Goal: Task Accomplishment & Management: Manage account settings

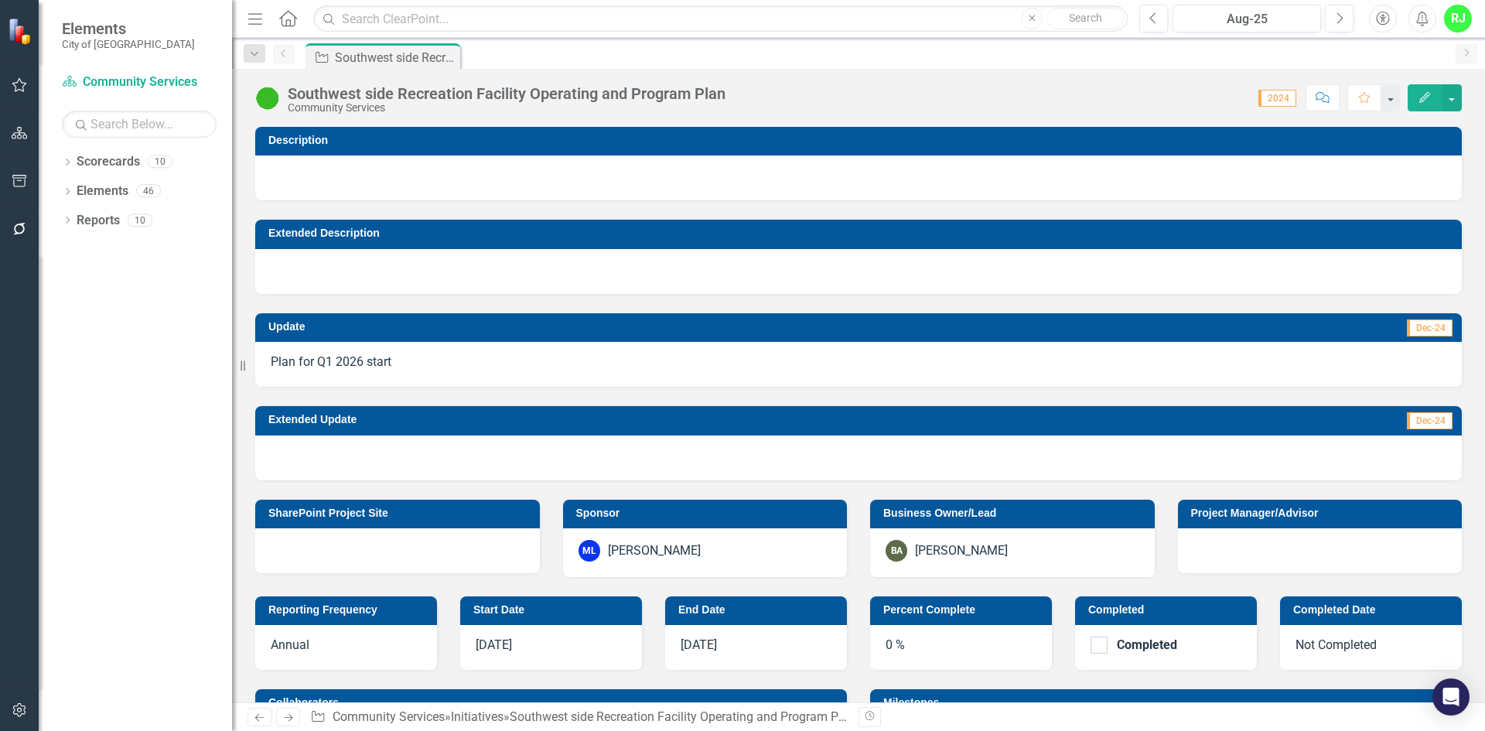
click at [56, 159] on div "Dropdown Scorecards 10 Council Focus Areas ELT Operational Plan City Manager Co…" at bounding box center [135, 440] width 193 height 582
click at [72, 163] on icon "Dropdown" at bounding box center [67, 163] width 11 height 9
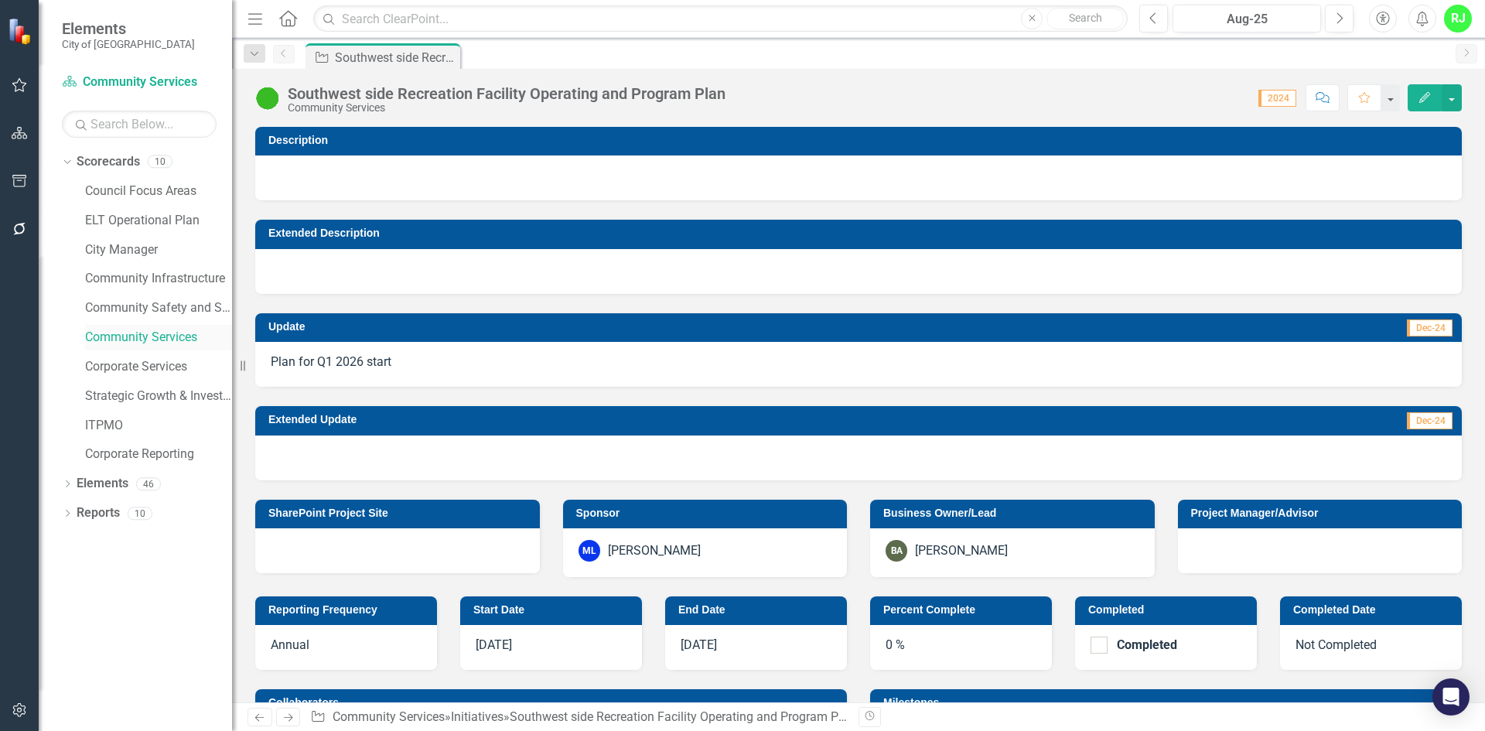
click at [140, 339] on link "Community Services" at bounding box center [158, 338] width 147 height 18
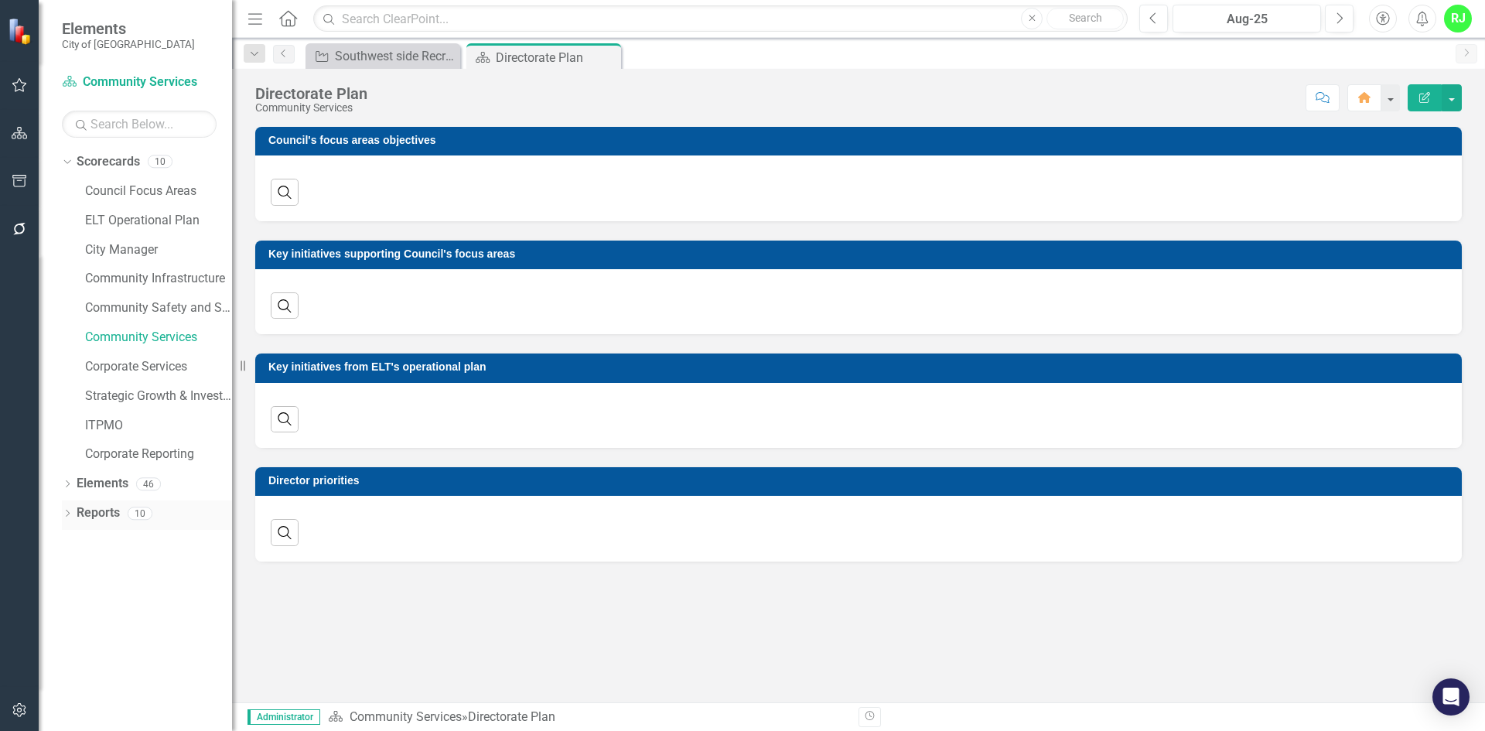
click at [67, 515] on icon "Dropdown" at bounding box center [67, 514] width 11 height 9
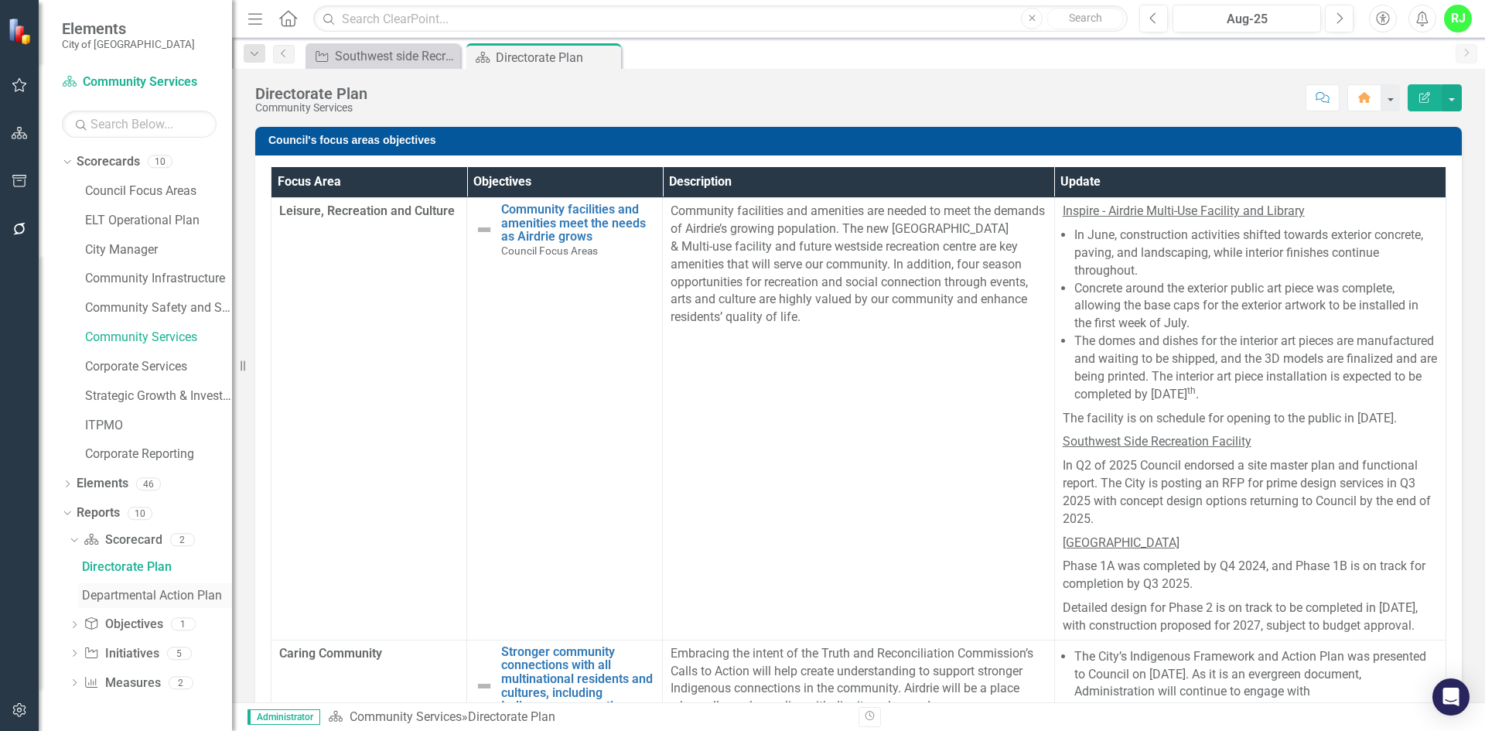
click at [125, 603] on link "Departmental Action Plan" at bounding box center [155, 595] width 154 height 25
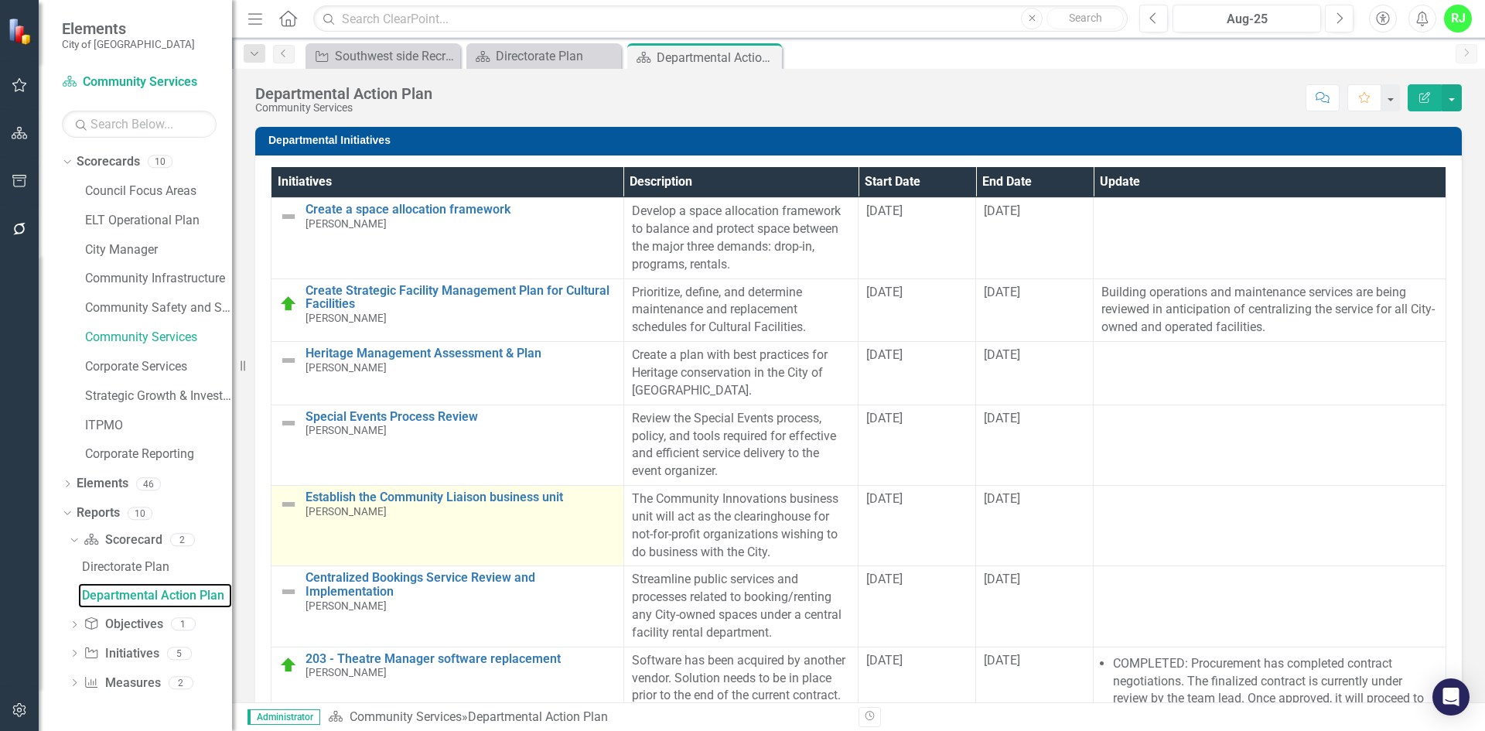
scroll to position [101, 0]
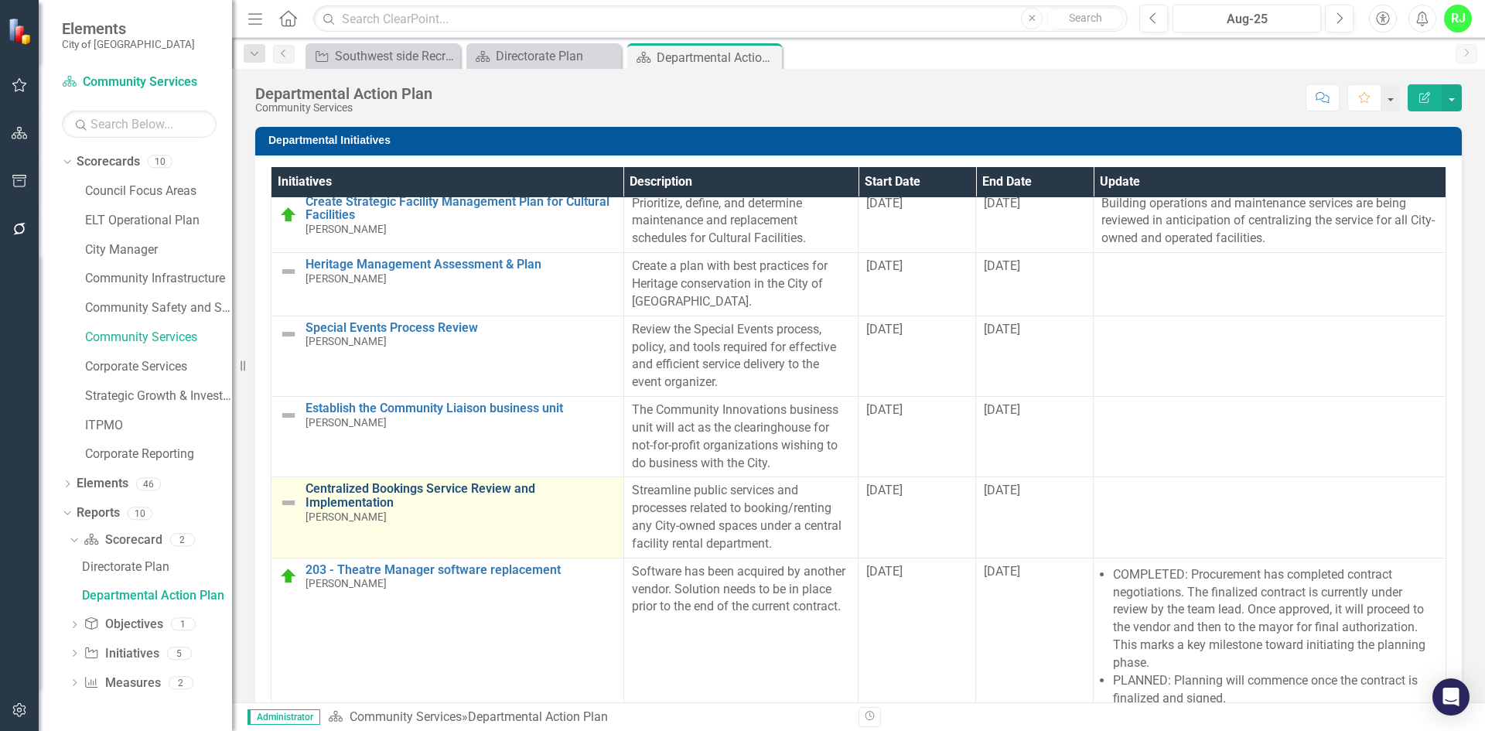
click at [372, 483] on link "Centralized Bookings Service Review and Implementation" at bounding box center [460, 495] width 310 height 27
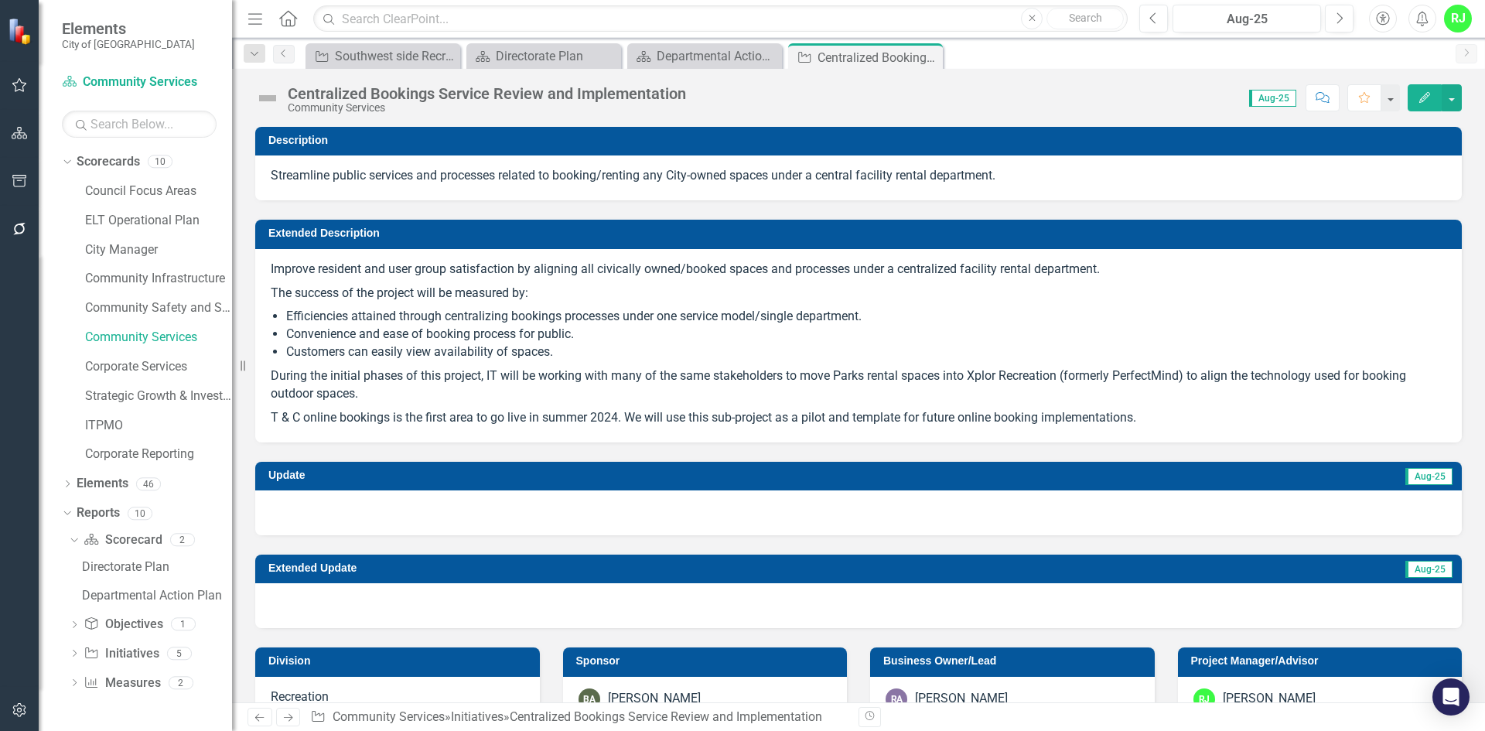
checkbox input "true"
click at [374, 506] on div at bounding box center [858, 512] width 1206 height 45
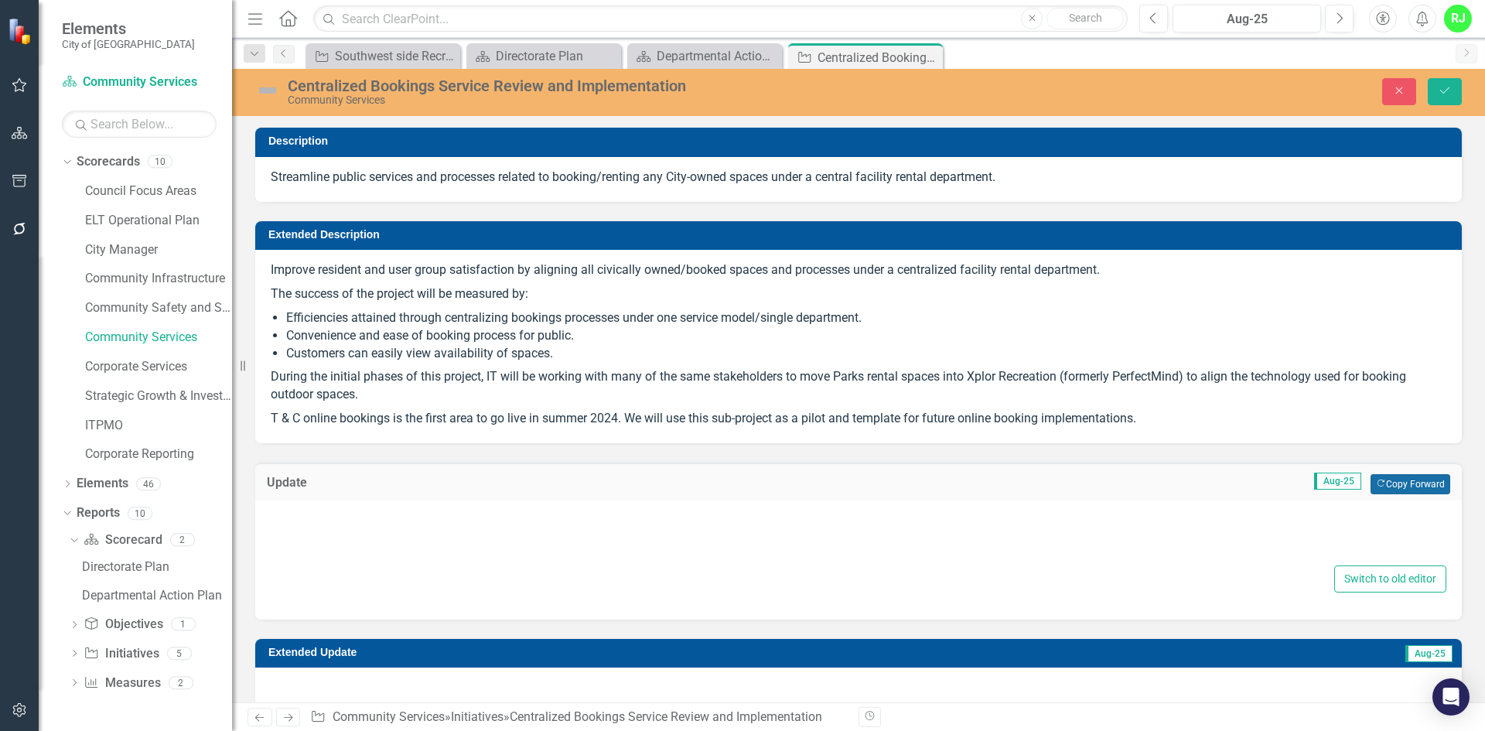
click at [1405, 481] on button "Copy Forward Copy Forward" at bounding box center [1410, 484] width 80 height 20
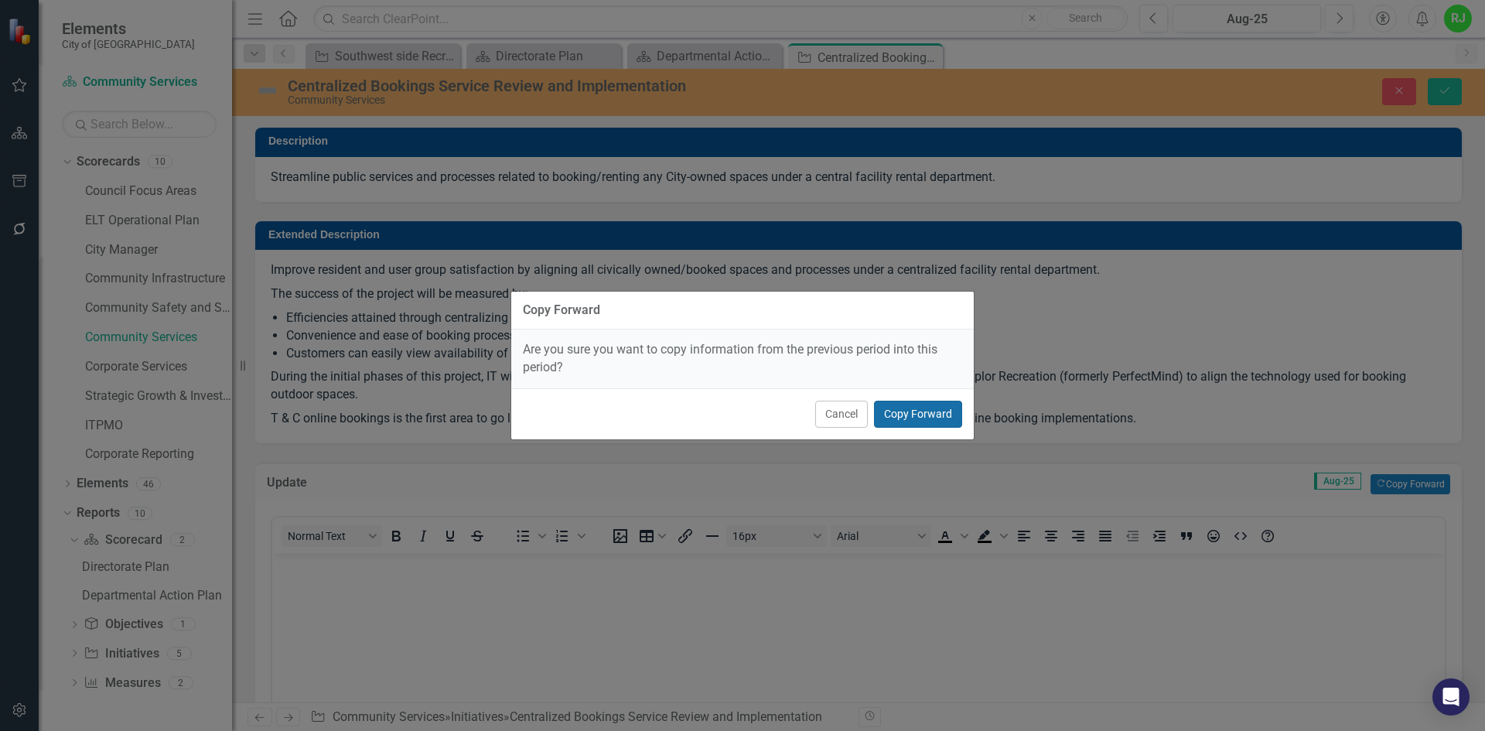
click at [928, 404] on button "Copy Forward" at bounding box center [918, 414] width 88 height 27
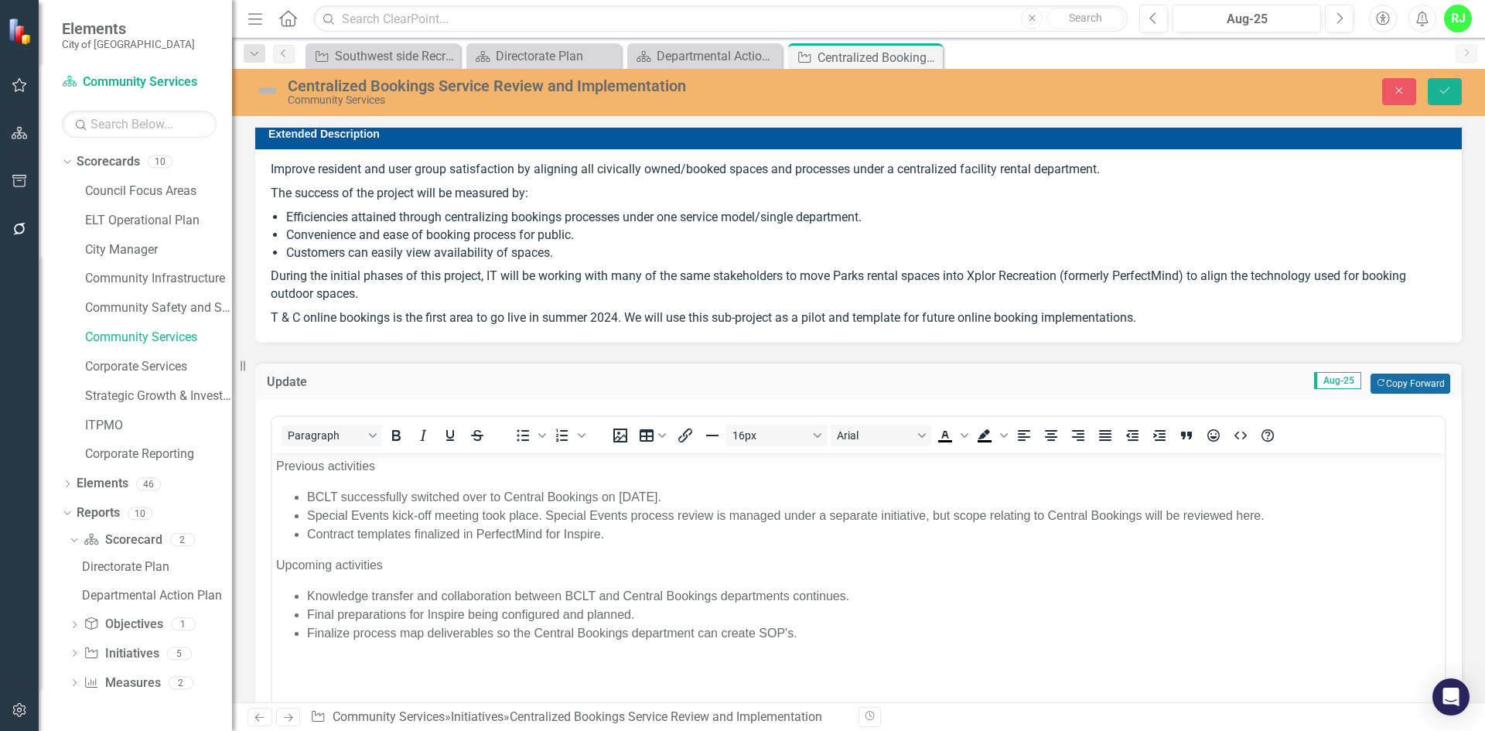
scroll to position [155, 0]
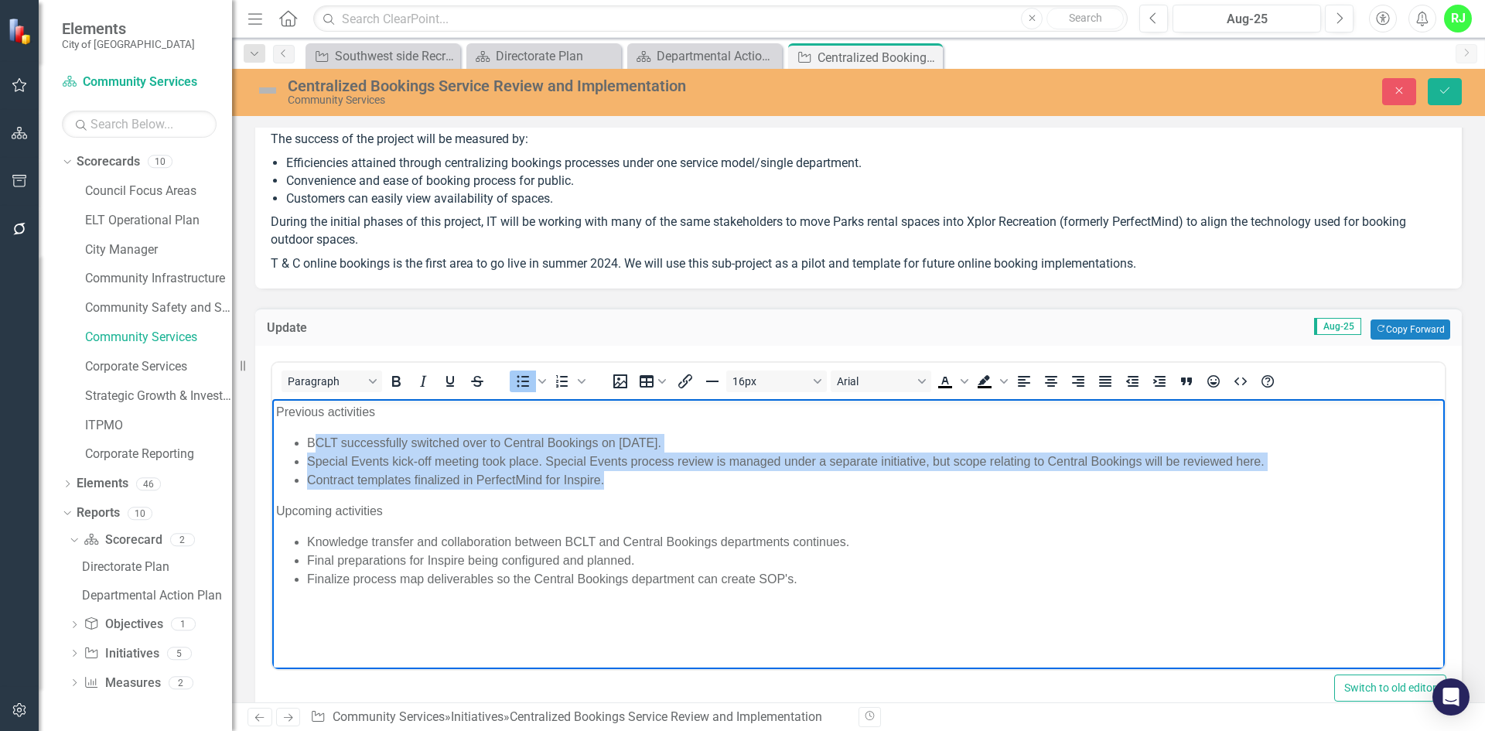
drag, startPoint x: 624, startPoint y: 473, endPoint x: 318, endPoint y: 437, distance: 308.3
click at [318, 437] on ul "BCLT successfully switched over to Central Bookings on August 5. Special Events…" at bounding box center [858, 461] width 1165 height 56
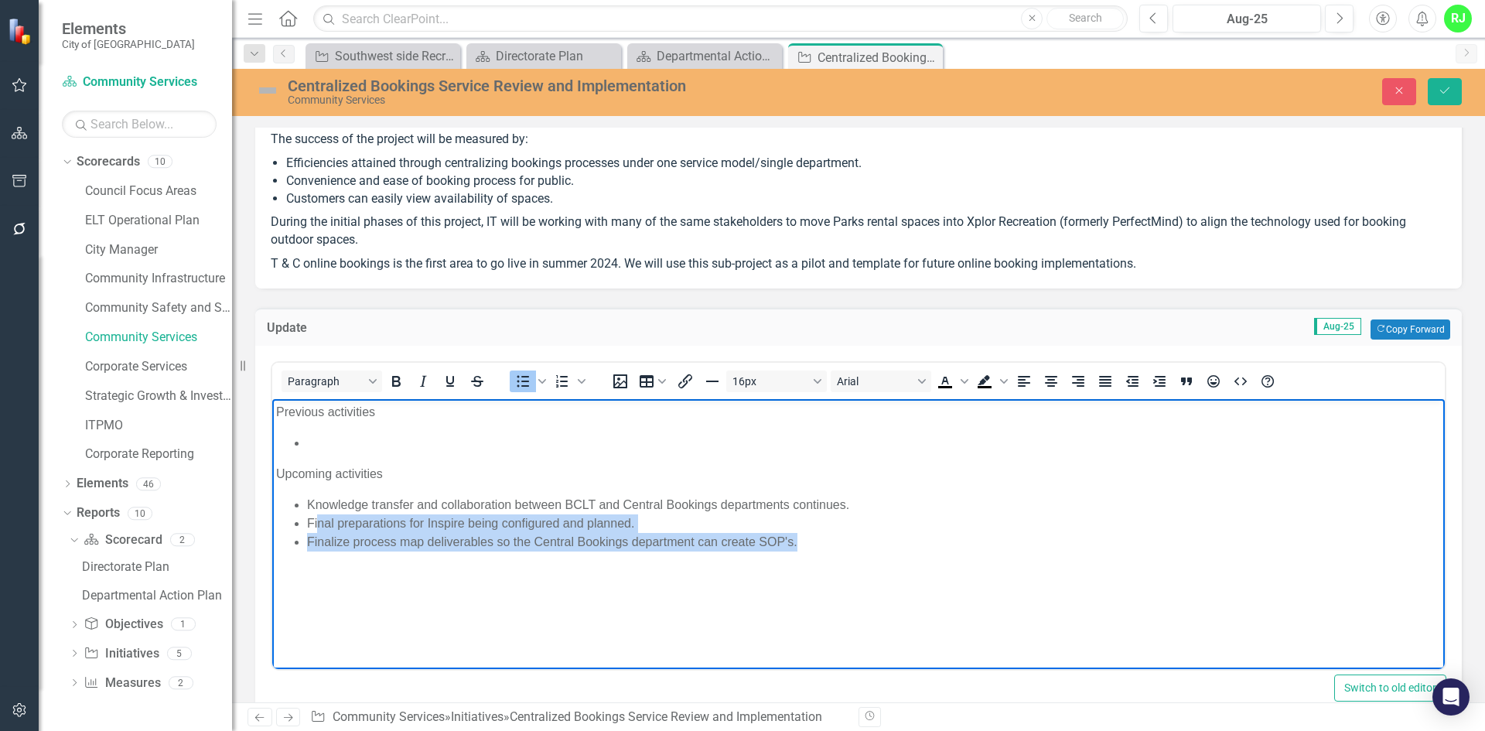
drag, startPoint x: 807, startPoint y: 534, endPoint x: 316, endPoint y: 514, distance: 490.7
click at [316, 514] on ul "Knowledge transfer and collaboration between BCLT and Central Bookings departme…" at bounding box center [858, 523] width 1165 height 56
click at [442, 570] on body "Previous activities Upcoming activities Knowledge transfer and collaboration be…" at bounding box center [858, 514] width 1172 height 232
click at [623, 554] on body "Previous activities Upcoming activities Knowledge transfer and collaboration be…" at bounding box center [858, 514] width 1172 height 232
drag, startPoint x: 806, startPoint y: 544, endPoint x: 305, endPoint y: 537, distance: 501.2
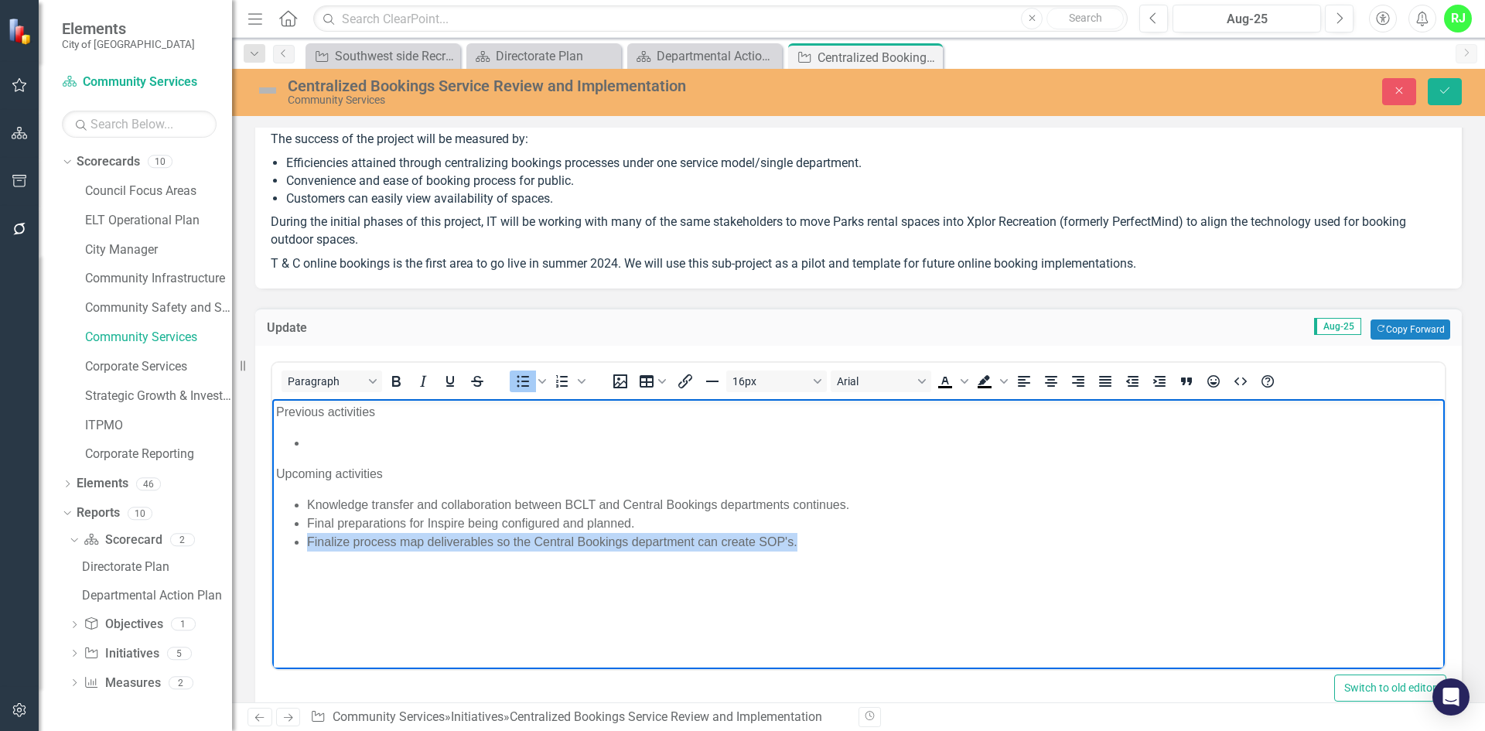
click at [305, 537] on ul "Knowledge transfer and collaboration between BCLT and Central Bookings departme…" at bounding box center [858, 523] width 1165 height 56
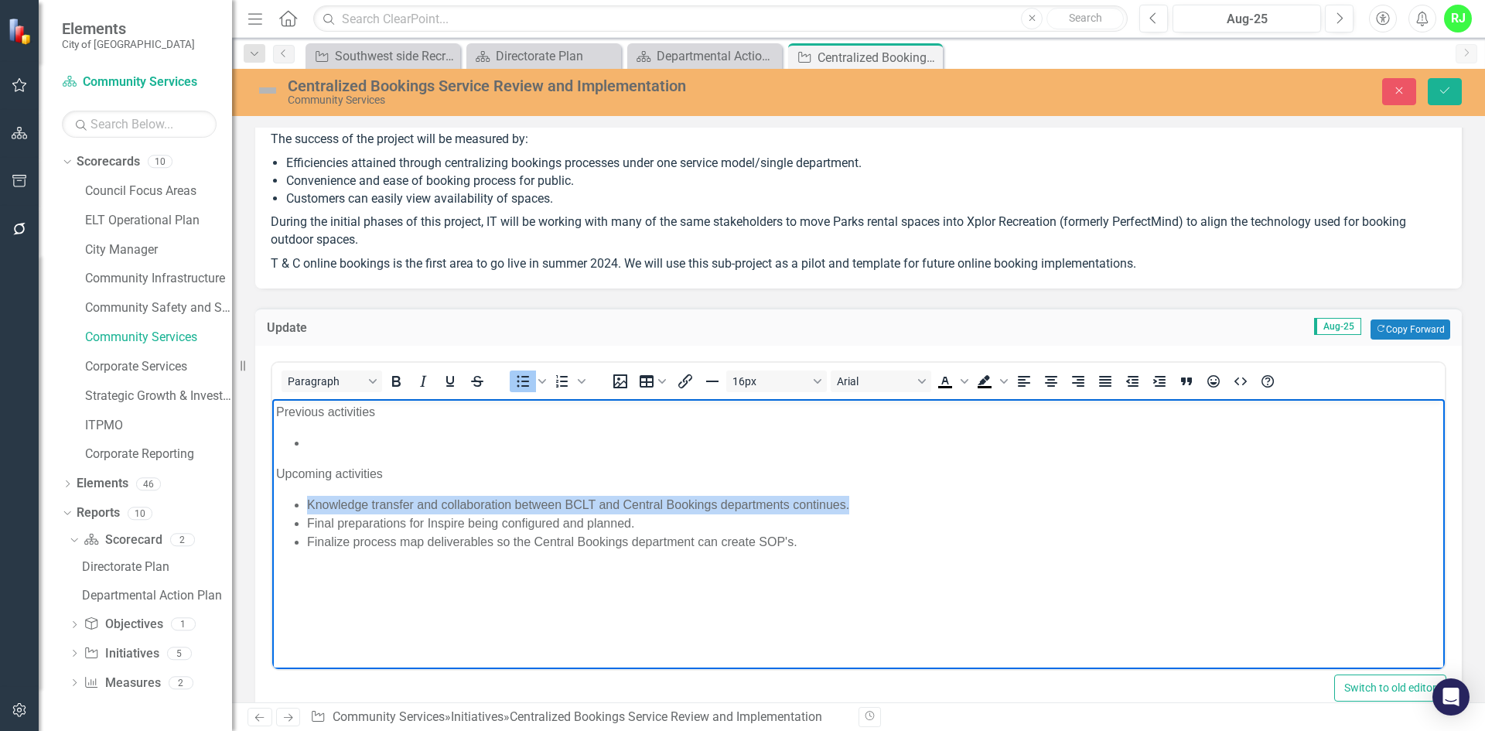
drag, startPoint x: 855, startPoint y: 499, endPoint x: 307, endPoint y: 494, distance: 547.5
click at [307, 495] on li "Knowledge transfer and collaboration between BCLT and Central Bookings departme…" at bounding box center [874, 504] width 1134 height 19
copy li "Knowledge transfer and collaboration between BCLT and Central Bookings departme…"
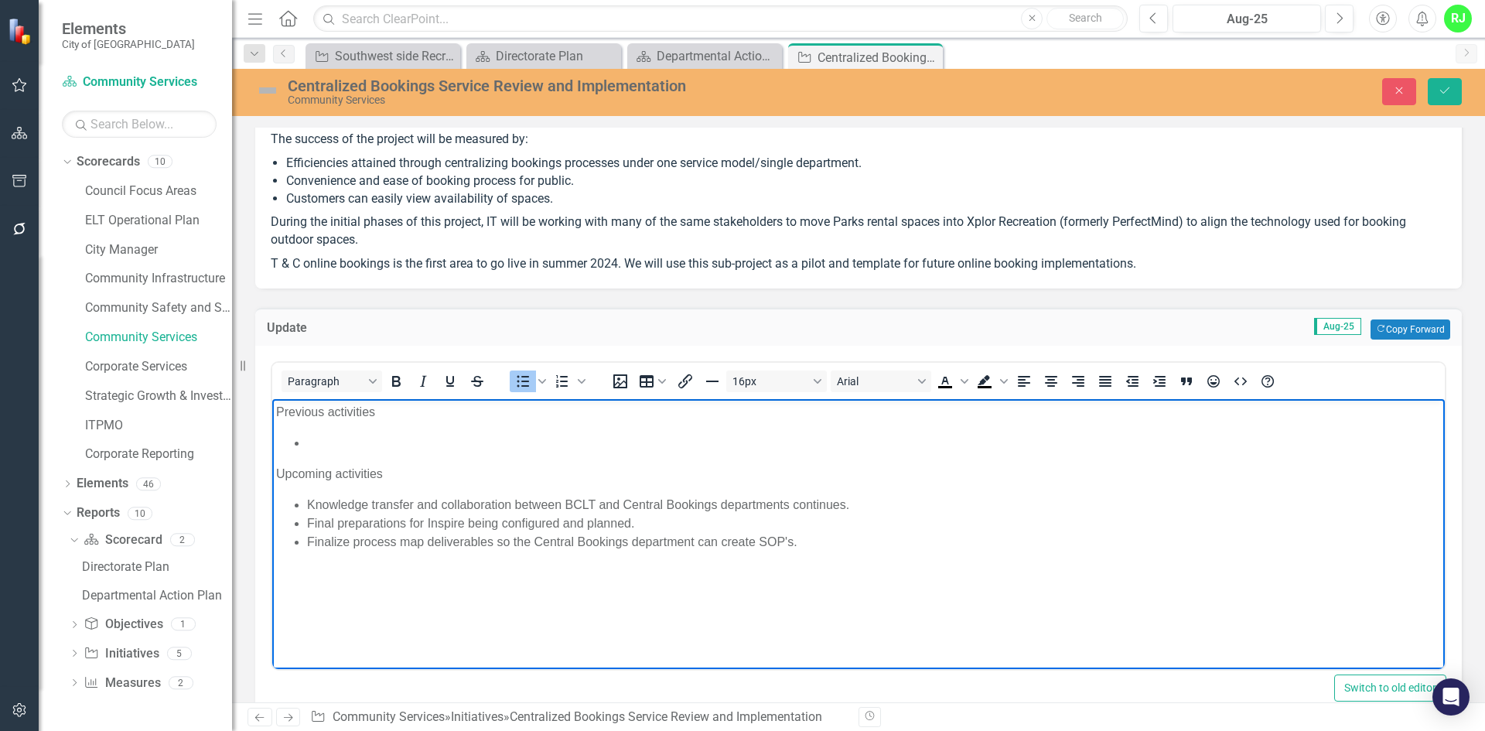
click at [343, 432] on body "Previous activities Upcoming activities Knowledge transfer and collaboration be…" at bounding box center [858, 514] width 1172 height 232
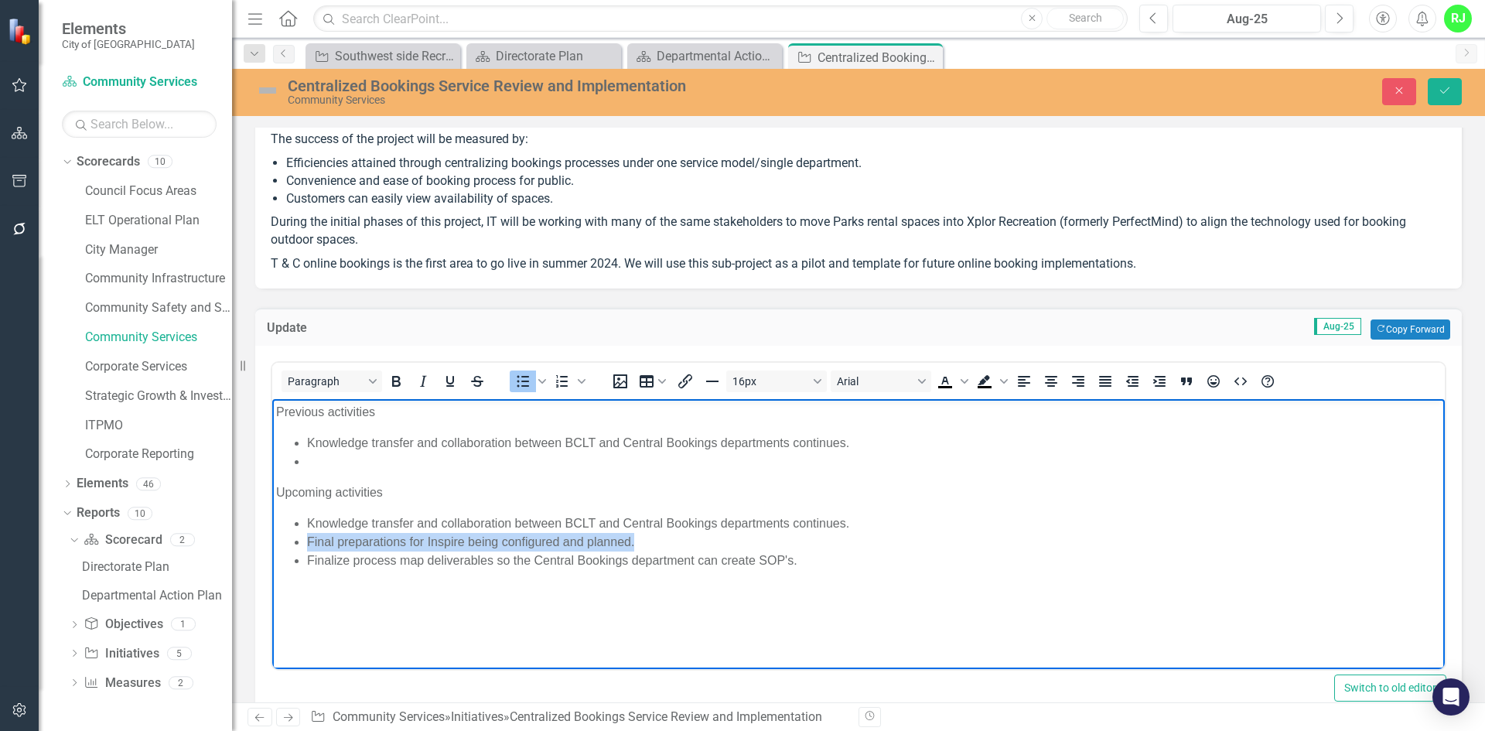
drag, startPoint x: 654, startPoint y: 537, endPoint x: 307, endPoint y: 539, distance: 347.2
click at [307, 539] on li "Final preparations for Inspire being configured and planned." at bounding box center [874, 541] width 1134 height 19
copy li "Final preparations for Inspire being configured and planned."
click at [368, 462] on li "Rich Text Area. Press ALT-0 for help." at bounding box center [874, 461] width 1134 height 19
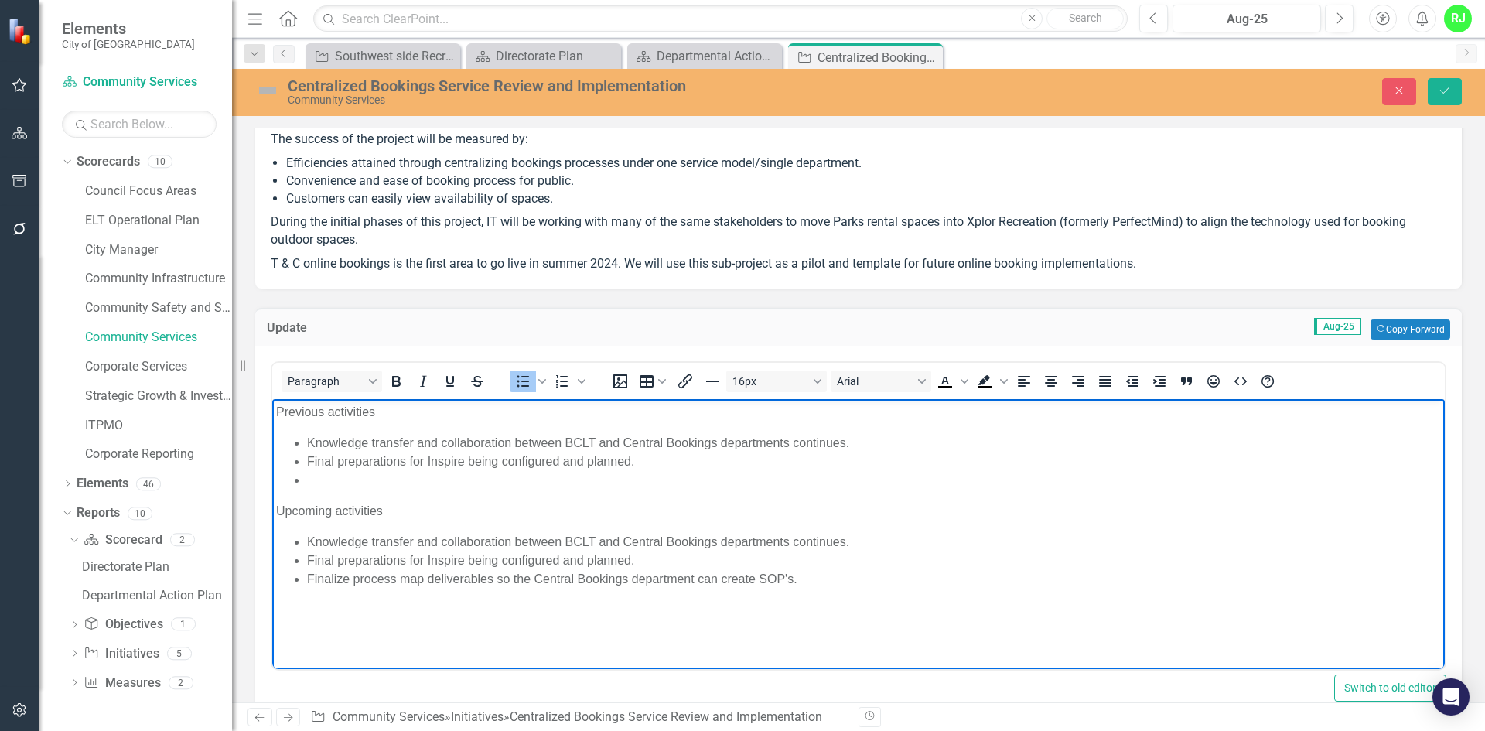
click at [466, 457] on li "Final preparations for Inspire being configured and planned." at bounding box center [874, 461] width 1134 height 19
click at [355, 460] on li "Final preparations for Inspire being configured and planned." at bounding box center [874, 461] width 1134 height 19
drag, startPoint x: 427, startPoint y: 464, endPoint x: 309, endPoint y: 462, distance: 117.6
click at [309, 462] on li "Final preparations for Inspire being configured and planned." at bounding box center [874, 461] width 1134 height 19
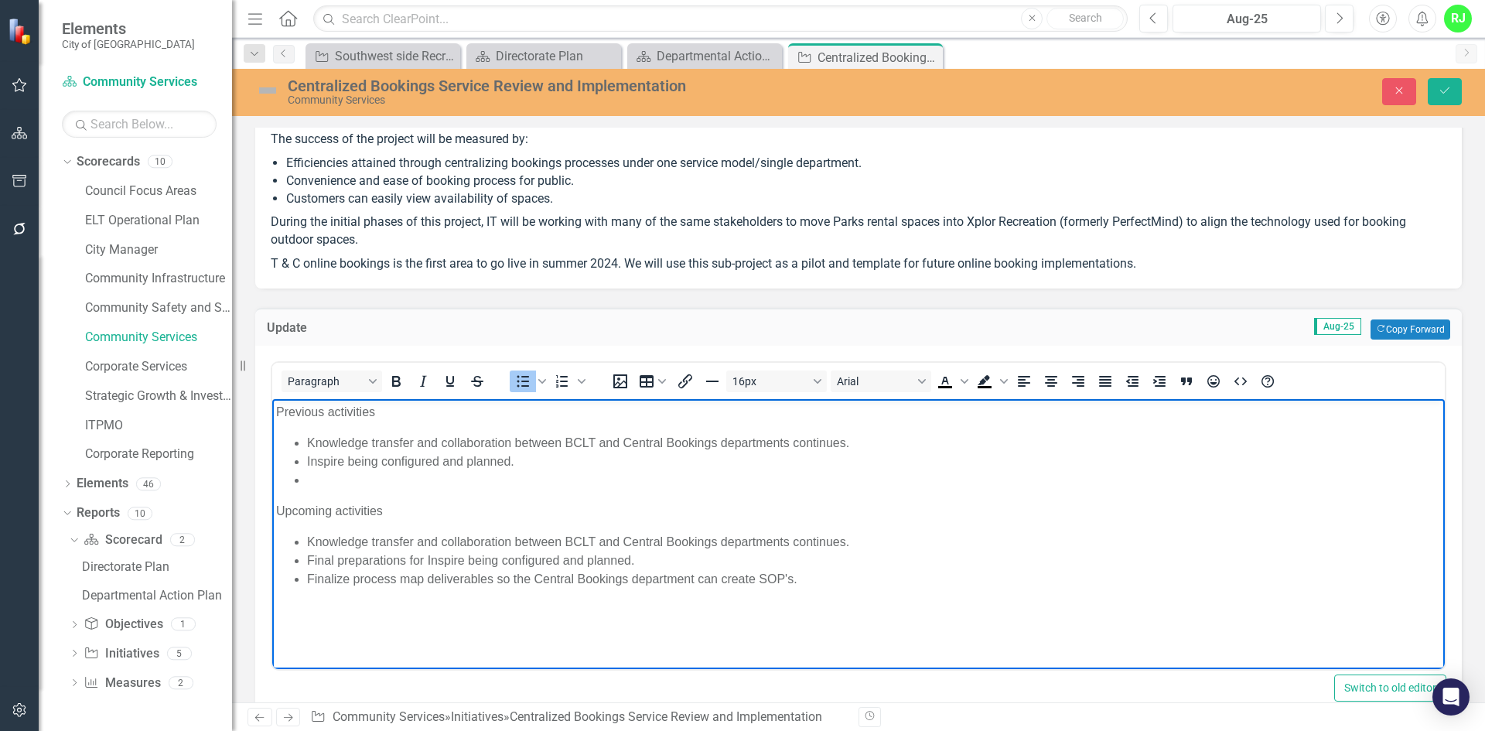
drag, startPoint x: 346, startPoint y: 460, endPoint x: 419, endPoint y: 444, distance: 75.2
click at [348, 460] on li "Inspire being configured and planned." at bounding box center [874, 461] width 1134 height 19
drag, startPoint x: 575, startPoint y: 460, endPoint x: 479, endPoint y: 461, distance: 95.1
click at [479, 461] on li "Inspire spaces being configured and planned." at bounding box center [874, 461] width 1134 height 19
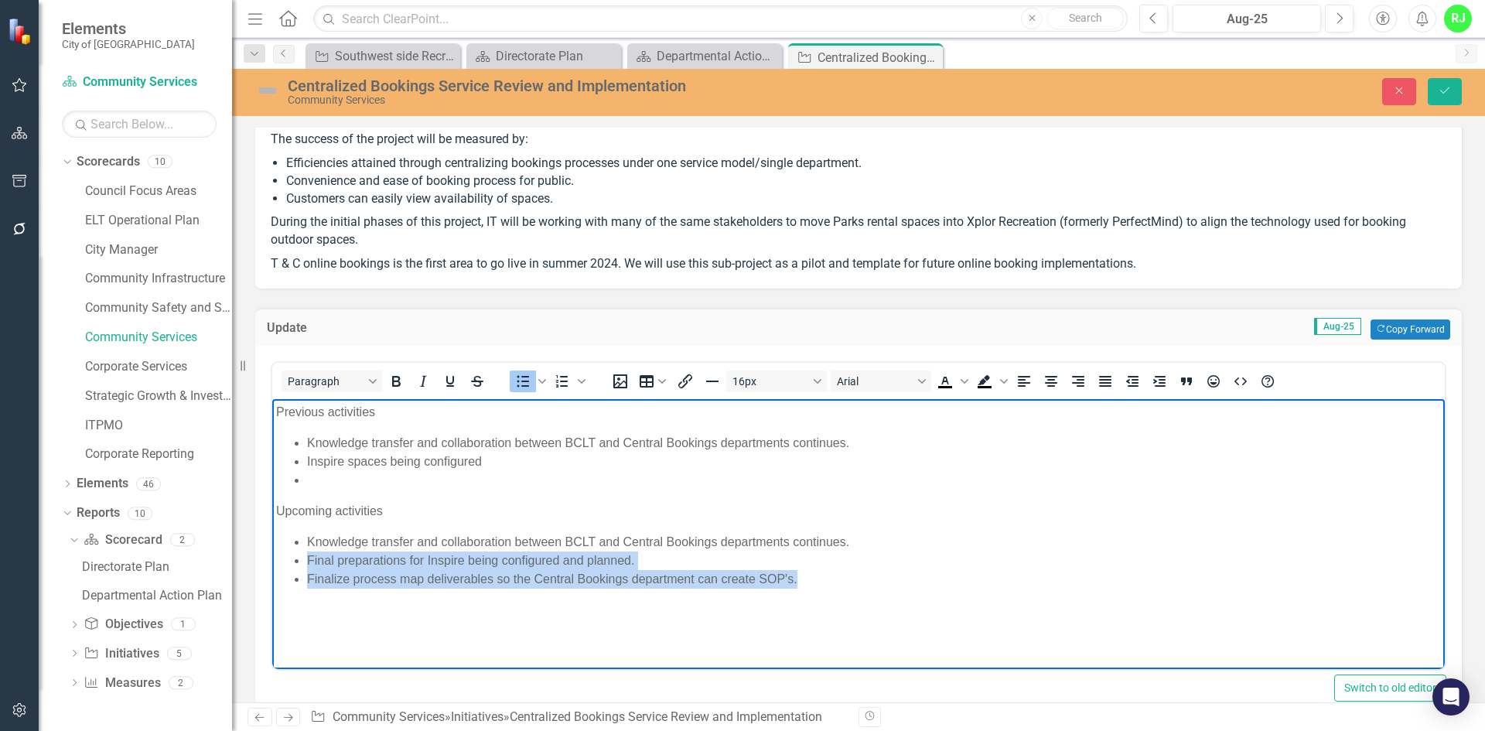
drag, startPoint x: 824, startPoint y: 587, endPoint x: 305, endPoint y: 553, distance: 520.8
click at [305, 553] on body "Previous activities Knowledge transfer and collaboration between BCLT and Centr…" at bounding box center [858, 514] width 1172 height 232
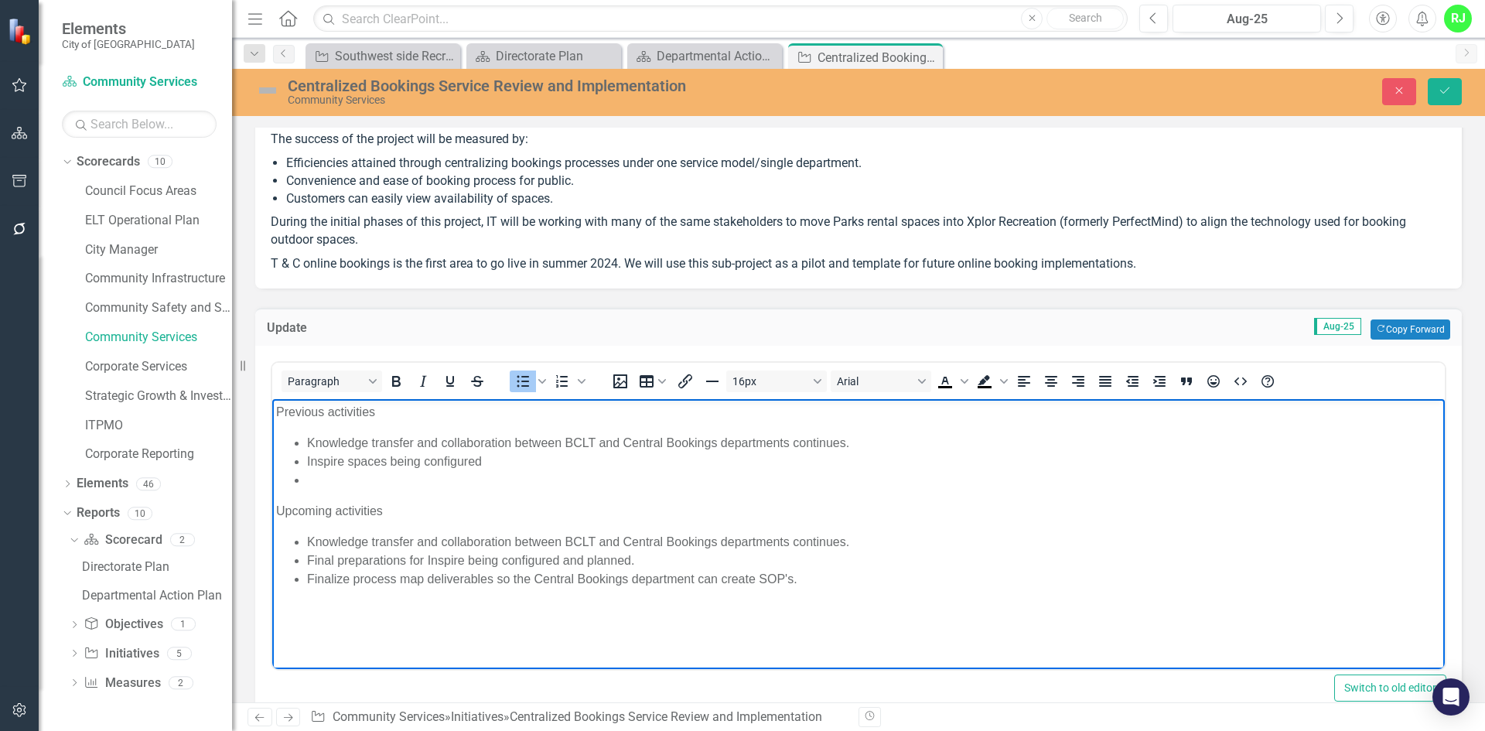
click at [500, 470] on li "Rich Text Area. Press ALT-0 for help." at bounding box center [874, 479] width 1134 height 19
click at [428, 459] on li "Inspire spaces being configured" at bounding box center [874, 461] width 1134 height 19
click at [398, 459] on li "Inspire spaces being configured" at bounding box center [874, 461] width 1134 height 19
click at [460, 454] on li "Inspire spaces configured" at bounding box center [874, 461] width 1134 height 19
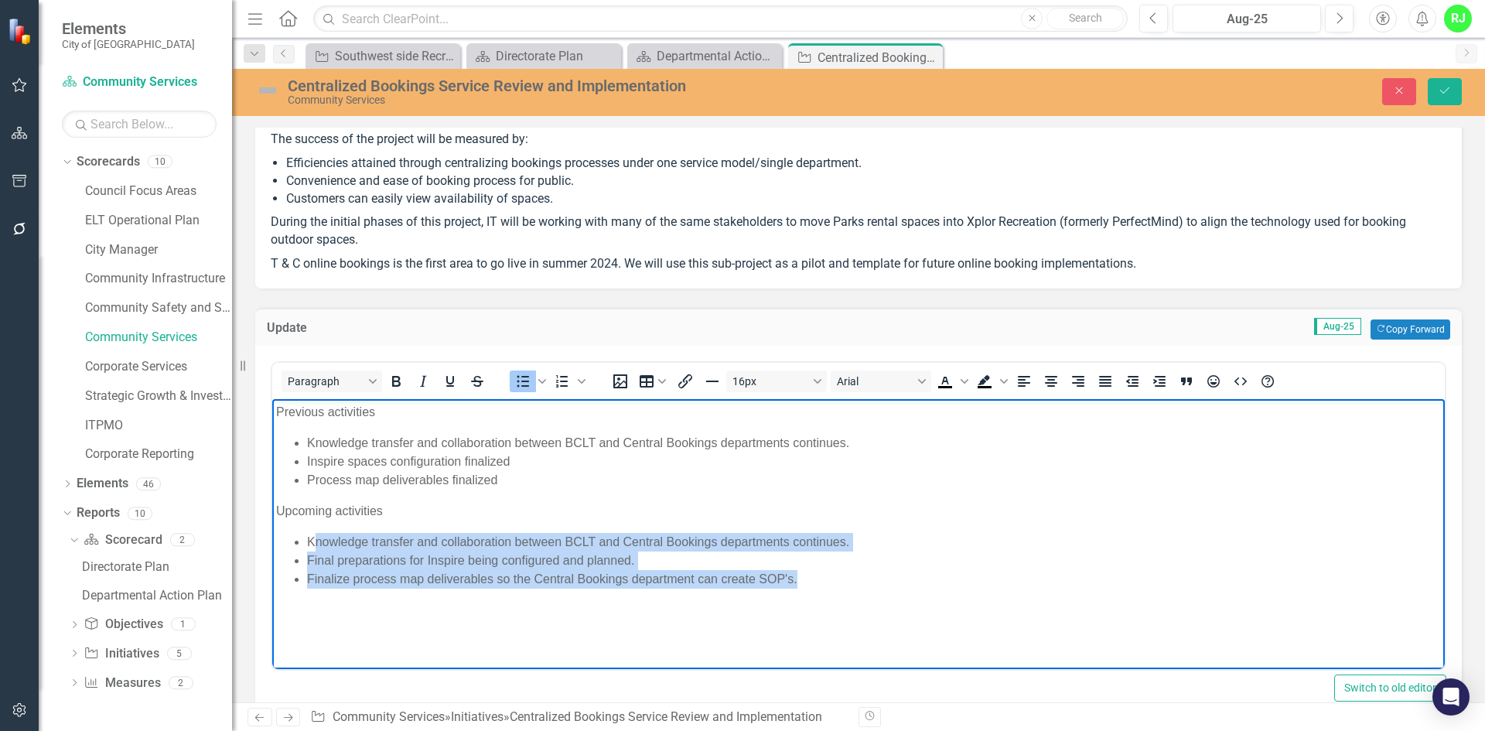
drag, startPoint x: 752, startPoint y: 583, endPoint x: 318, endPoint y: 544, distance: 435.6
click at [318, 544] on ul "Knowledge transfer and collaboration between BCLT and Central Bookings departme…" at bounding box center [858, 560] width 1165 height 56
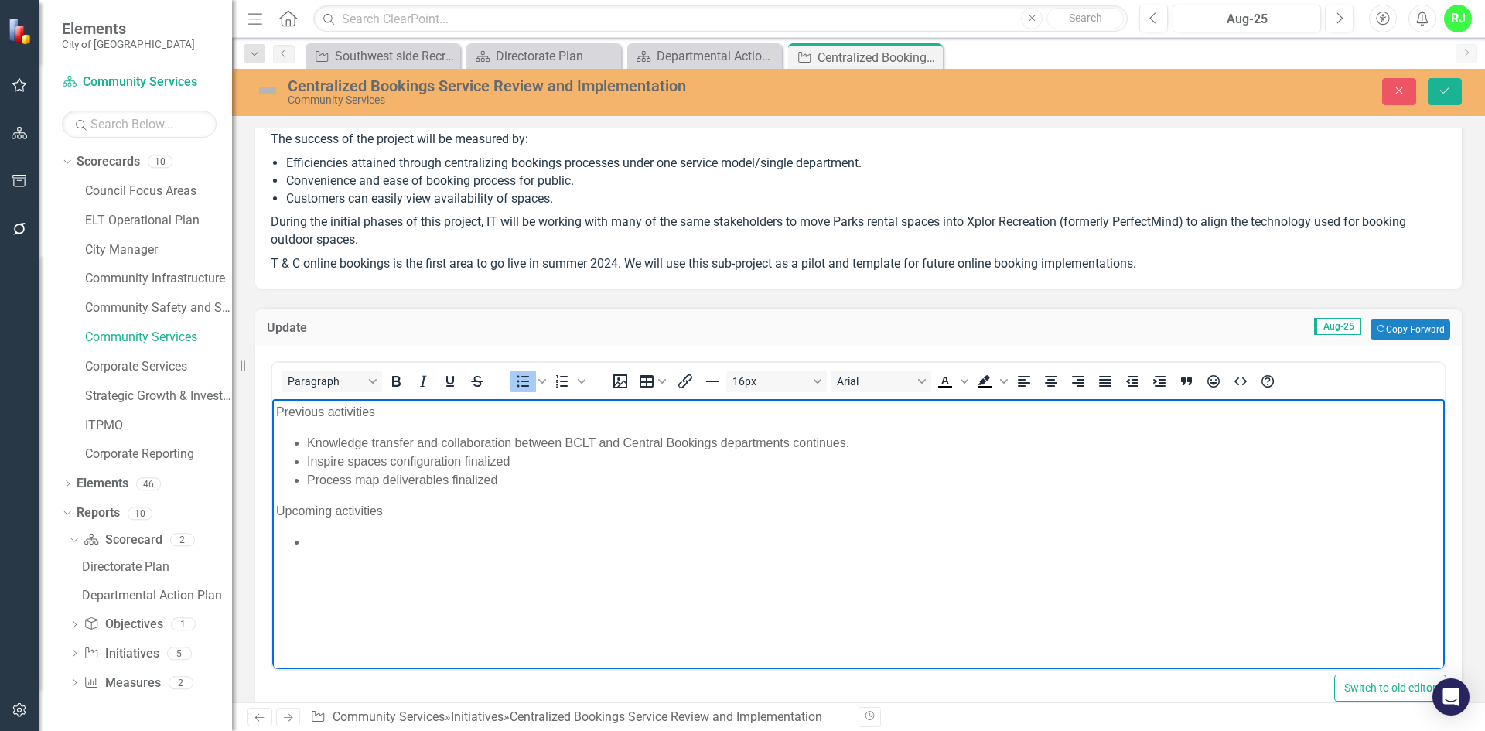
click at [536, 455] on li "Inspire spaces configuration finalized" at bounding box center [874, 461] width 1134 height 19
drag, startPoint x: 309, startPoint y: 463, endPoint x: 413, endPoint y: 455, distance: 104.7
click at [414, 457] on li "Inspire spaces configuration finalized; online booking available" at bounding box center [874, 461] width 1134 height 19
click at [353, 452] on li "Inspire spaces configuration finalized; online booking available" at bounding box center [874, 461] width 1134 height 19
drag, startPoint x: 512, startPoint y: 481, endPoint x: 308, endPoint y: 479, distance: 204.2
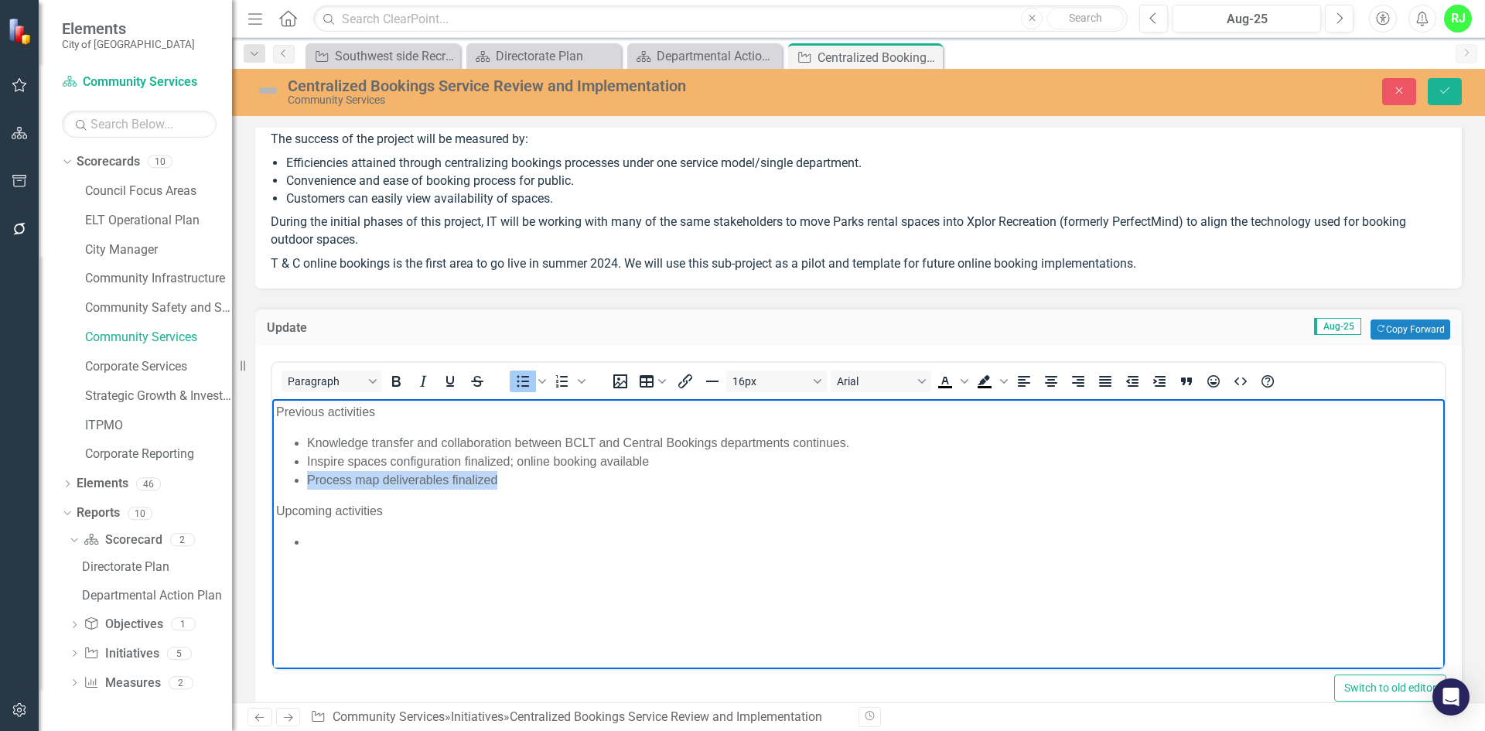
click at [308, 479] on li "Process map deliverables finalized" at bounding box center [874, 479] width 1134 height 19
click at [316, 483] on li "Process map deliverables finalized" at bounding box center [874, 479] width 1134 height 19
click at [358, 544] on li "Rich Text Area. Press ALT-0 for help." at bounding box center [874, 541] width 1134 height 19
drag, startPoint x: 310, startPoint y: 543, endPoint x: 343, endPoint y: 560, distance: 36.7
click at [338, 574] on body "Previous activities Knowledge transfer and collaboration between BCLT and Centr…" at bounding box center [858, 514] width 1172 height 232
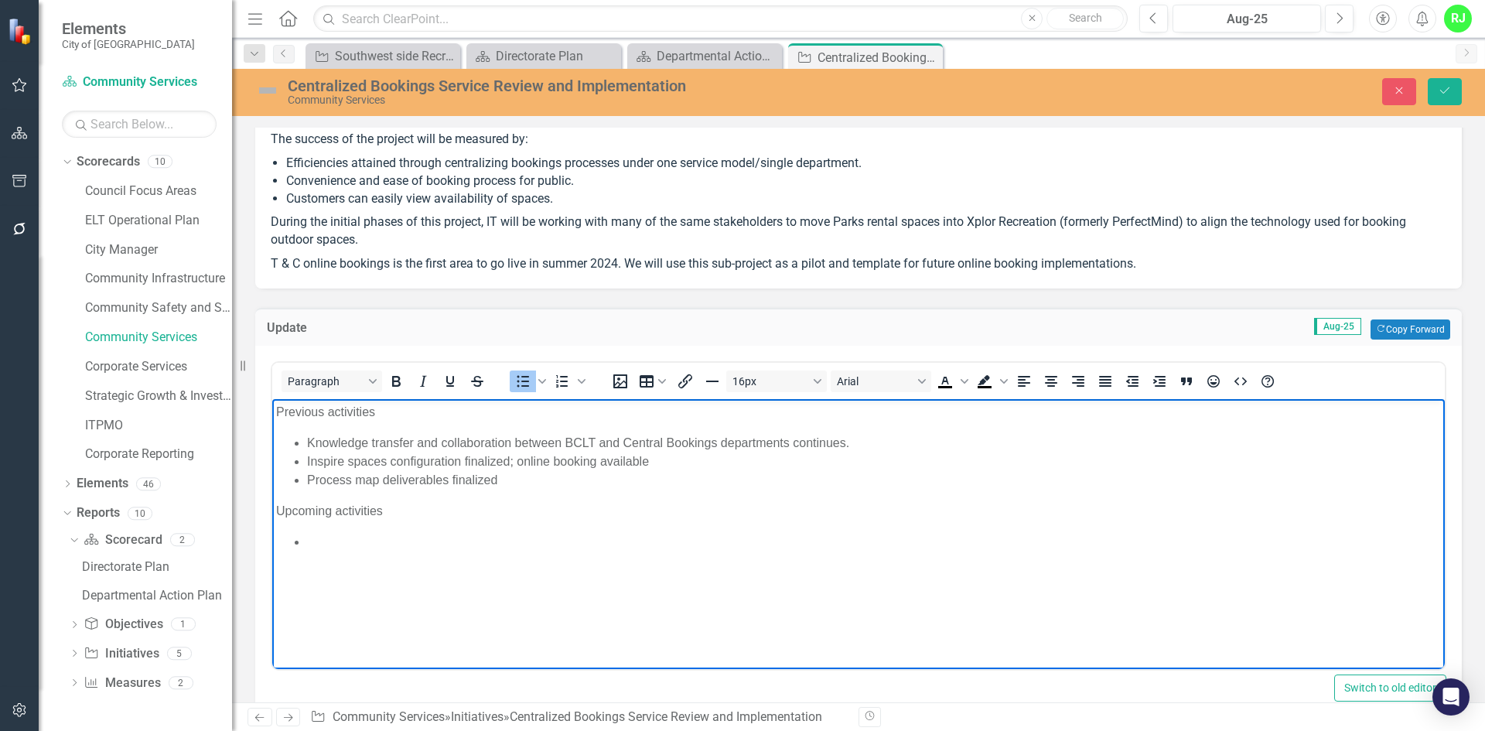
click at [381, 548] on li "Rich Text Area. Press ALT-0 for help." at bounding box center [874, 541] width 1134 height 19
click at [573, 544] on li "Setup meeting with Dance companies" at bounding box center [874, 541] width 1134 height 19
click at [454, 556] on li "Artisan market procedures being" at bounding box center [874, 560] width 1134 height 19
click at [573, 551] on li "Artisan market procedures being" at bounding box center [874, 560] width 1134 height 19
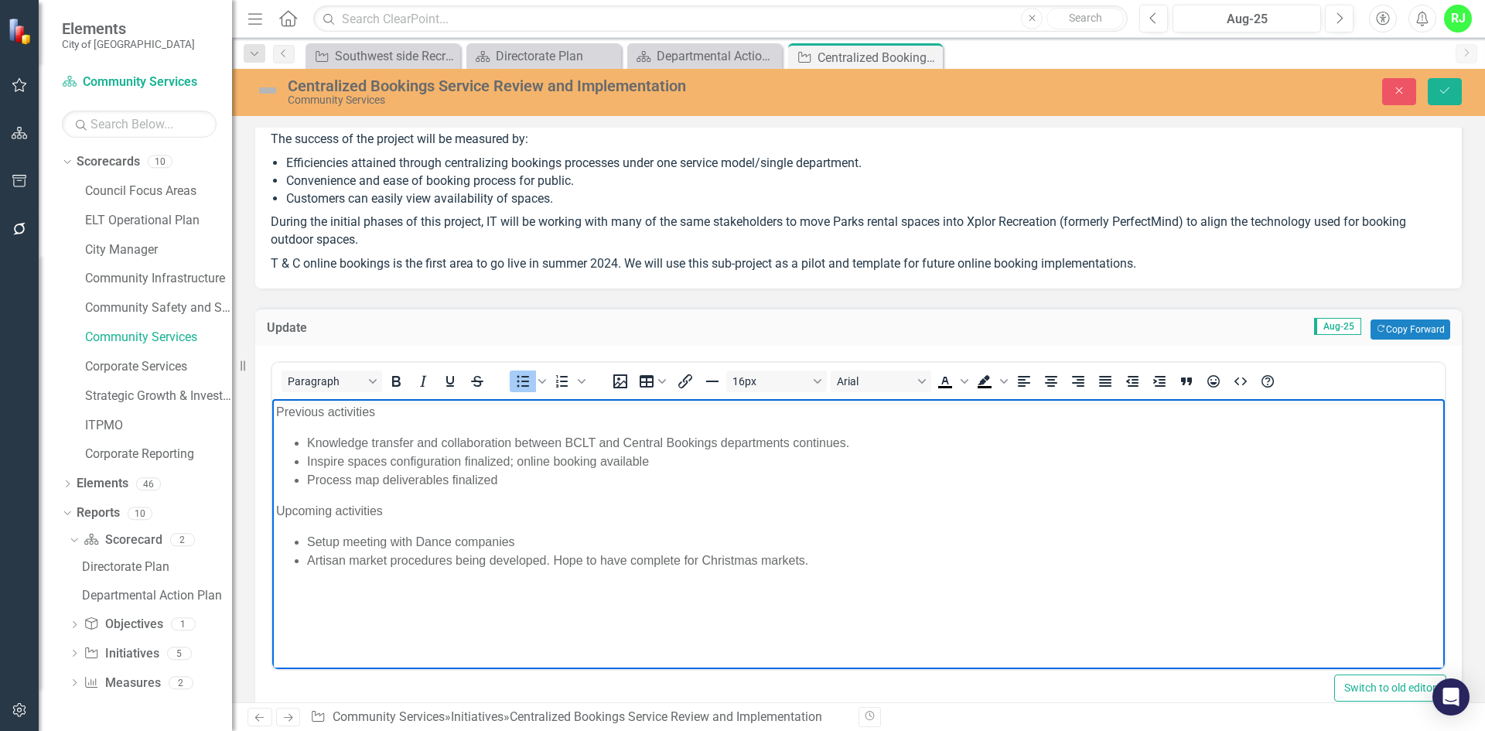
click at [889, 558] on li "Artisan market procedures being developed. Hope to have complete for Christmas …" at bounding box center [874, 560] width 1134 height 19
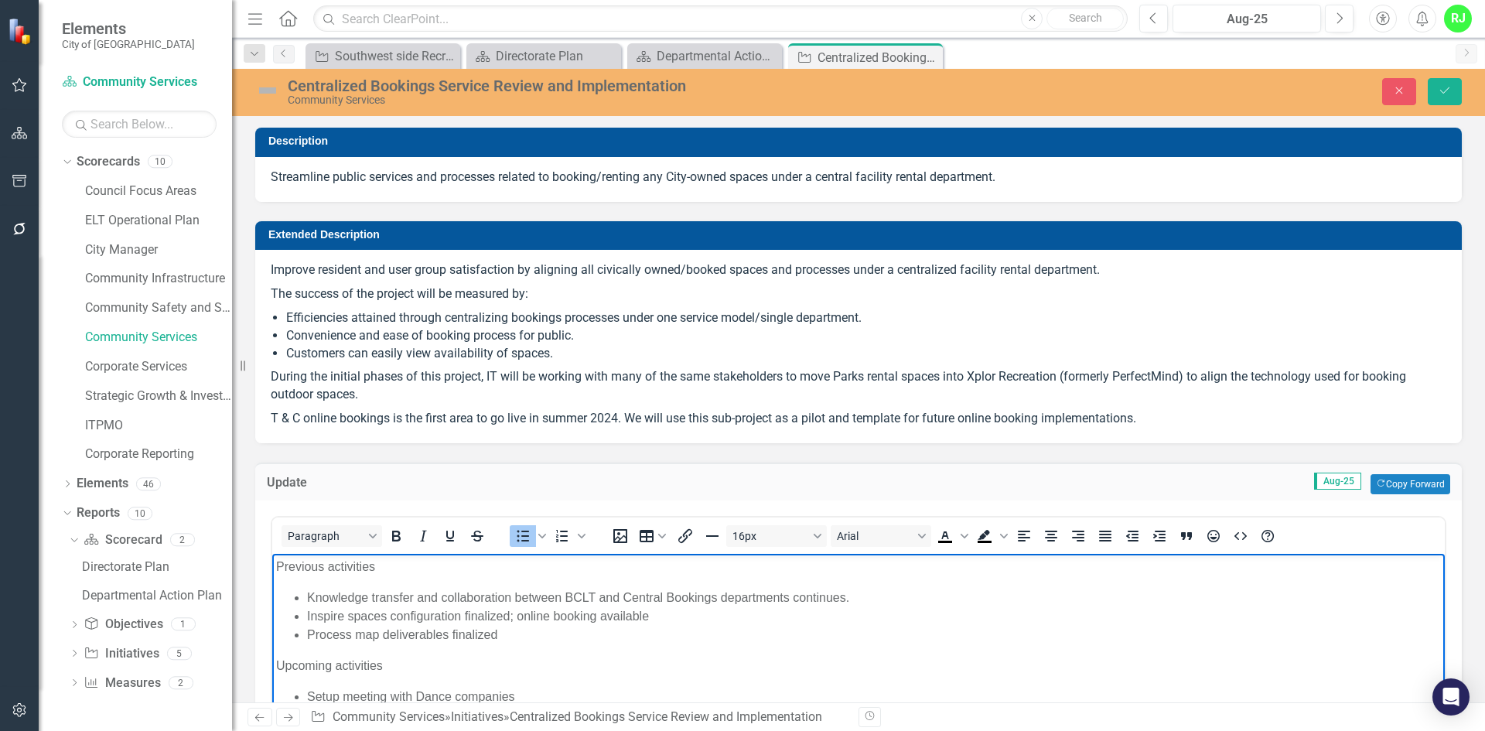
scroll to position [155, 0]
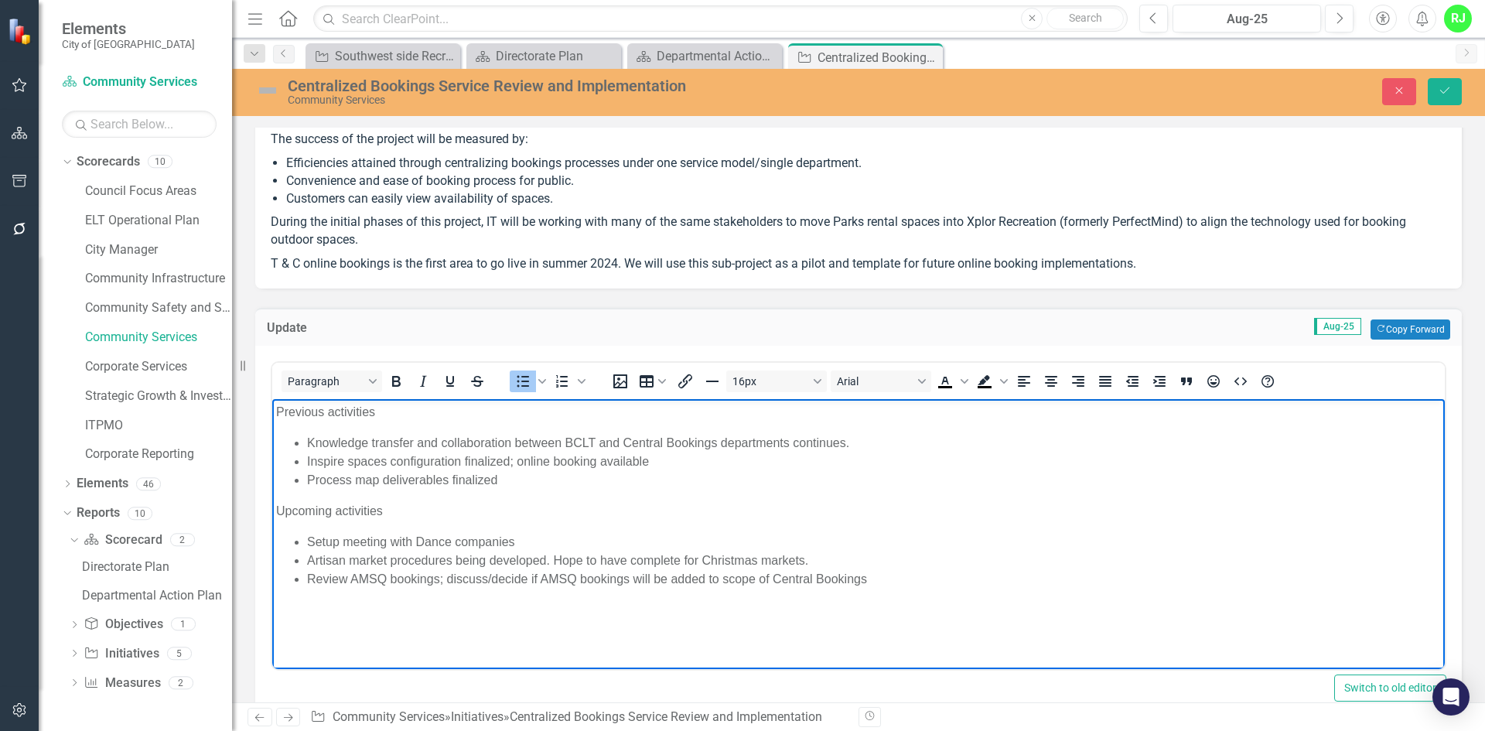
click at [924, 576] on li "Review AMSQ bookings; discuss/decide if AMSQ bookings will be added to scope of…" at bounding box center [874, 578] width 1134 height 19
drag, startPoint x: 359, startPoint y: 615, endPoint x: 291, endPoint y: 510, distance: 125.3
click at [291, 510] on body "Previous activities Knowledge transfer and collaboration between BCLT and Centr…" at bounding box center [858, 514] width 1172 height 232
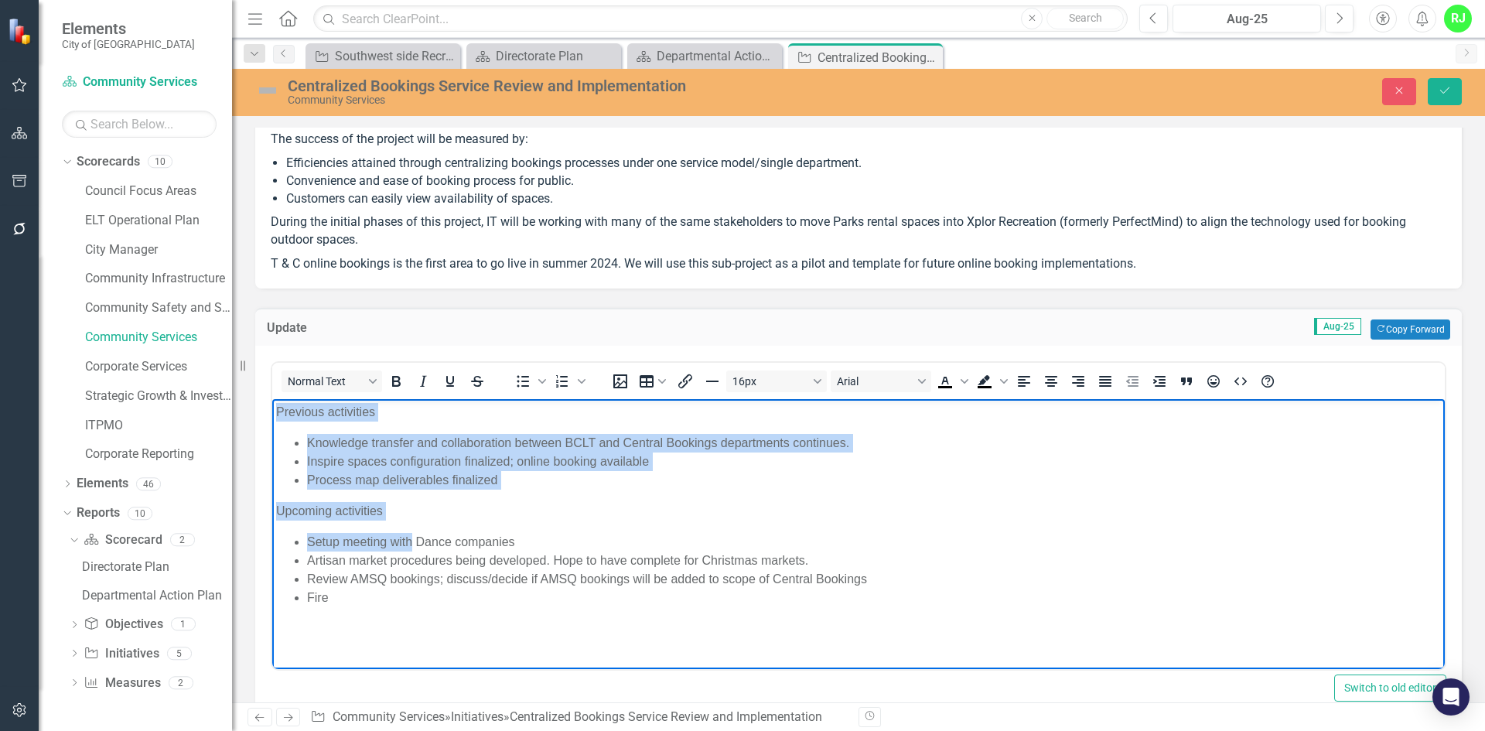
drag, startPoint x: 272, startPoint y: 413, endPoint x: 410, endPoint y: 521, distance: 175.1
click at [410, 521] on body "Previous activities Knowledge transfer and collaboration between BCLT and Centr…" at bounding box center [858, 514] width 1172 height 232
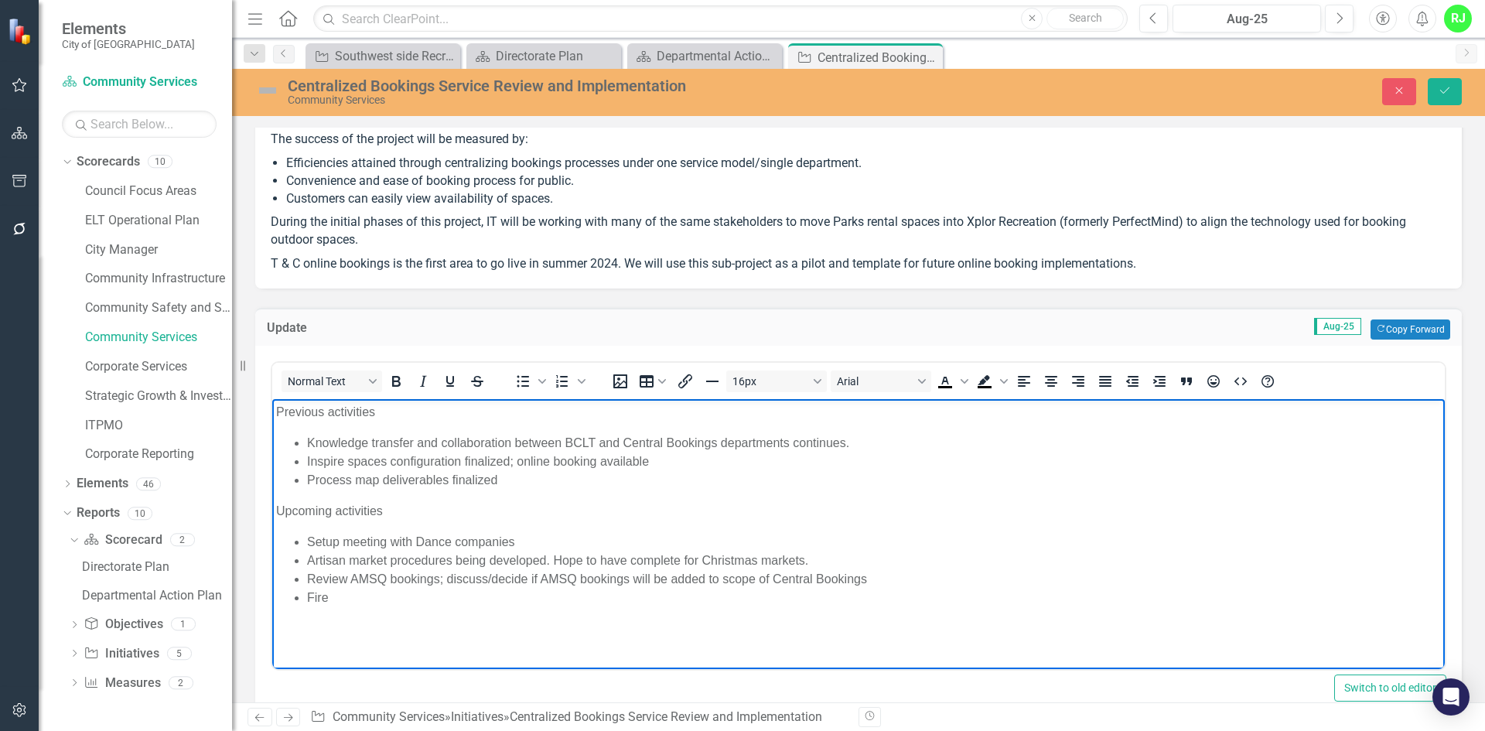
click at [457, 599] on li "Fire" at bounding box center [874, 597] width 1134 height 19
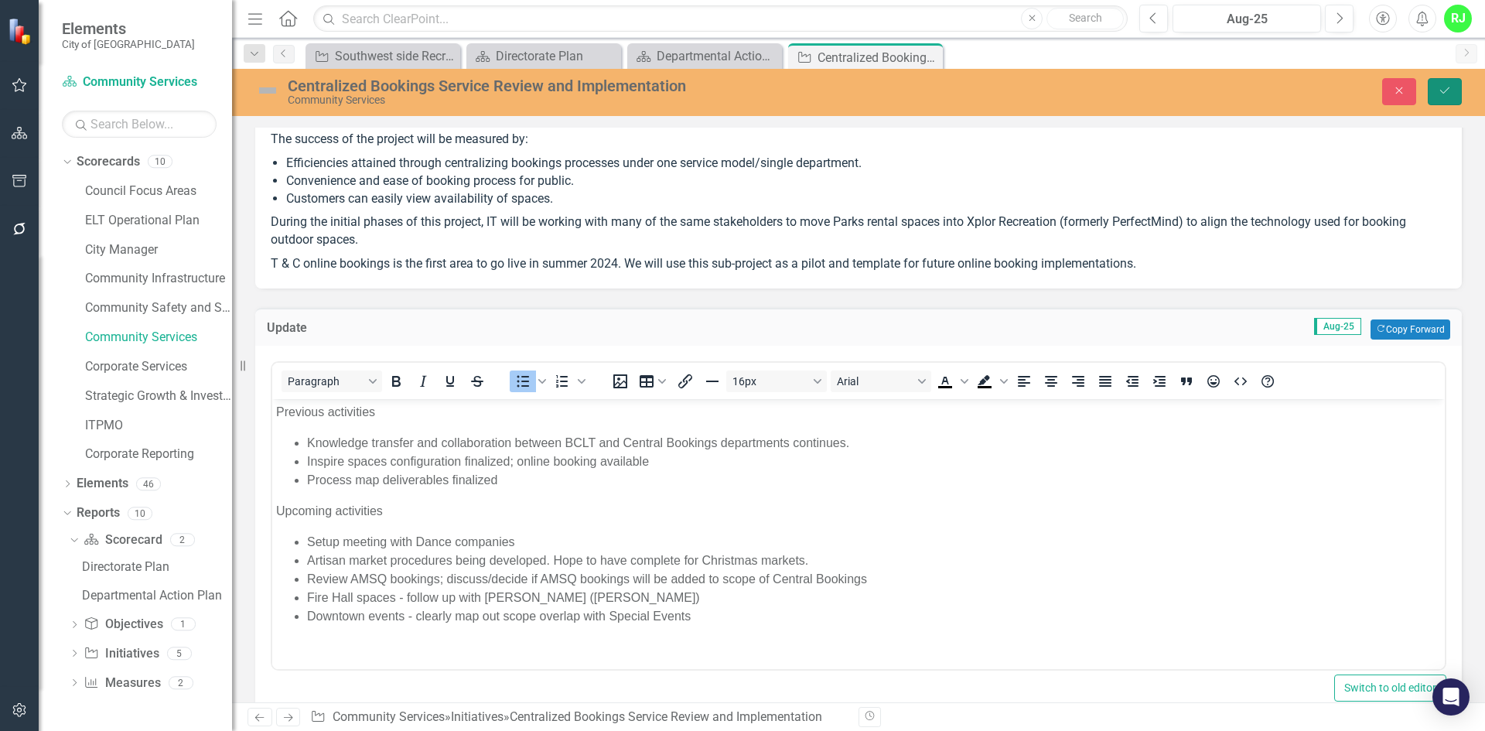
click at [1442, 94] on icon "Save" at bounding box center [1445, 90] width 14 height 11
